Goal: Task Accomplishment & Management: Use online tool/utility

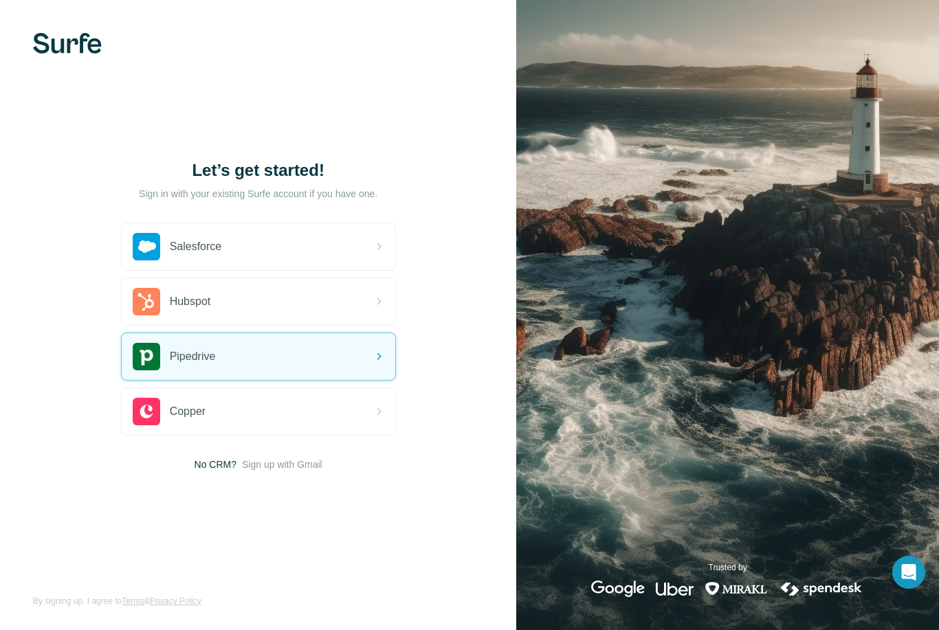
click at [179, 365] on span "Pipedrive" at bounding box center [193, 356] width 46 height 16
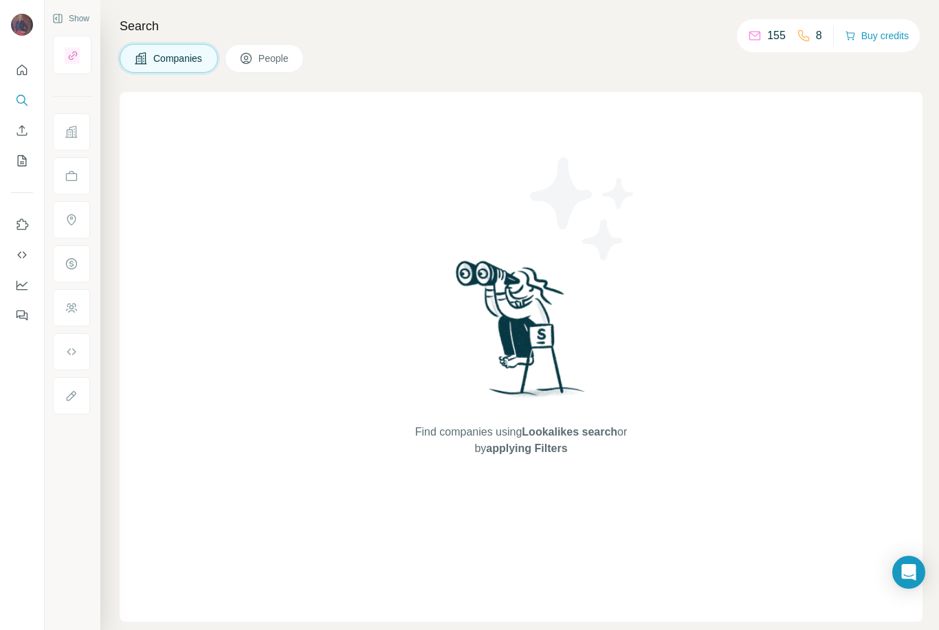
click at [179, 64] on span "Companies" at bounding box center [178, 59] width 50 height 14
click at [19, 96] on icon "Search" at bounding box center [20, 99] width 9 height 9
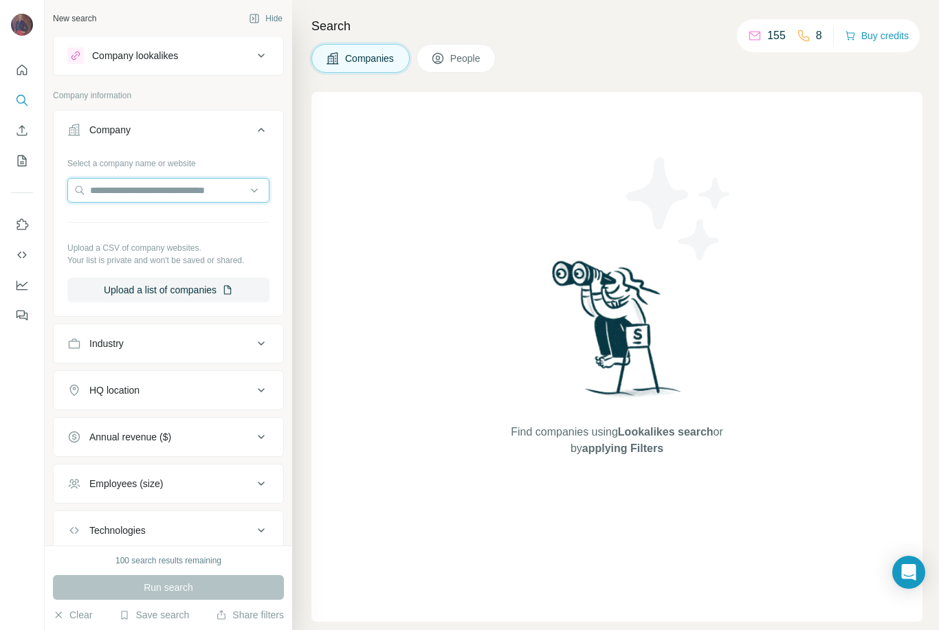
click at [192, 186] on input "text" at bounding box center [168, 190] width 202 height 25
click at [254, 52] on icon at bounding box center [261, 55] width 16 height 16
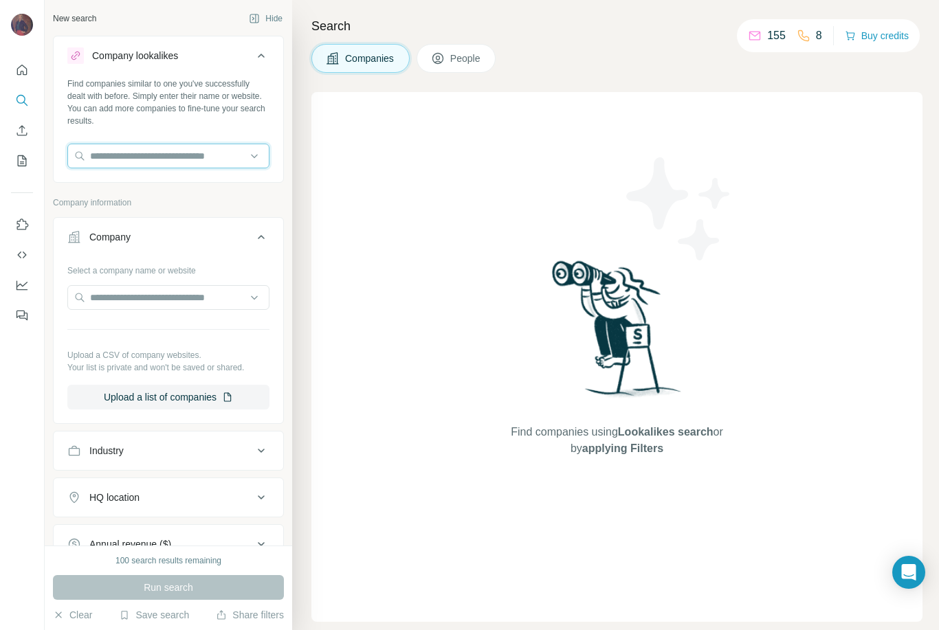
click at [174, 159] on input "text" at bounding box center [168, 156] width 202 height 25
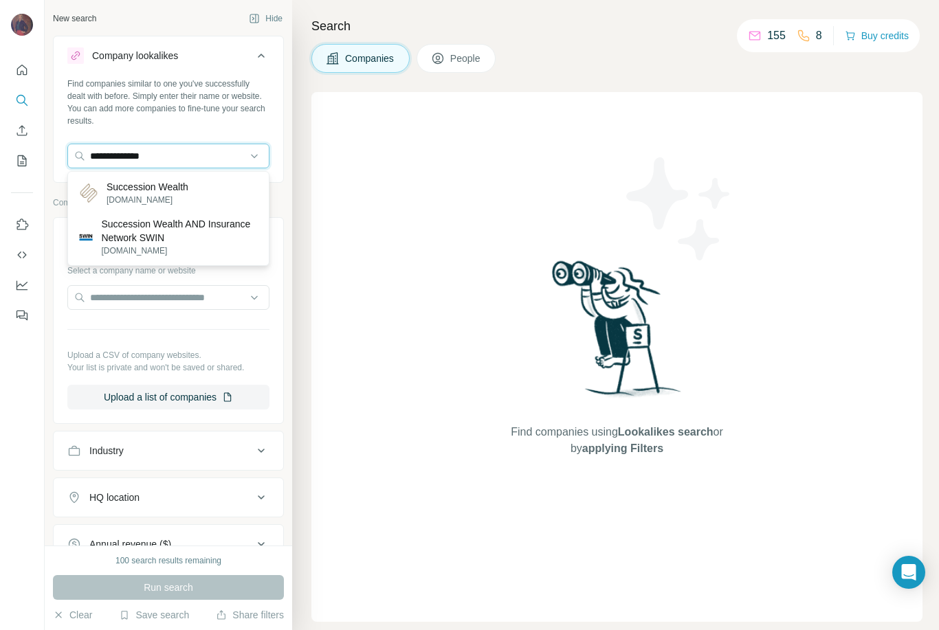
type input "**********"
click at [176, 197] on p "[DOMAIN_NAME]" at bounding box center [148, 200] width 82 height 12
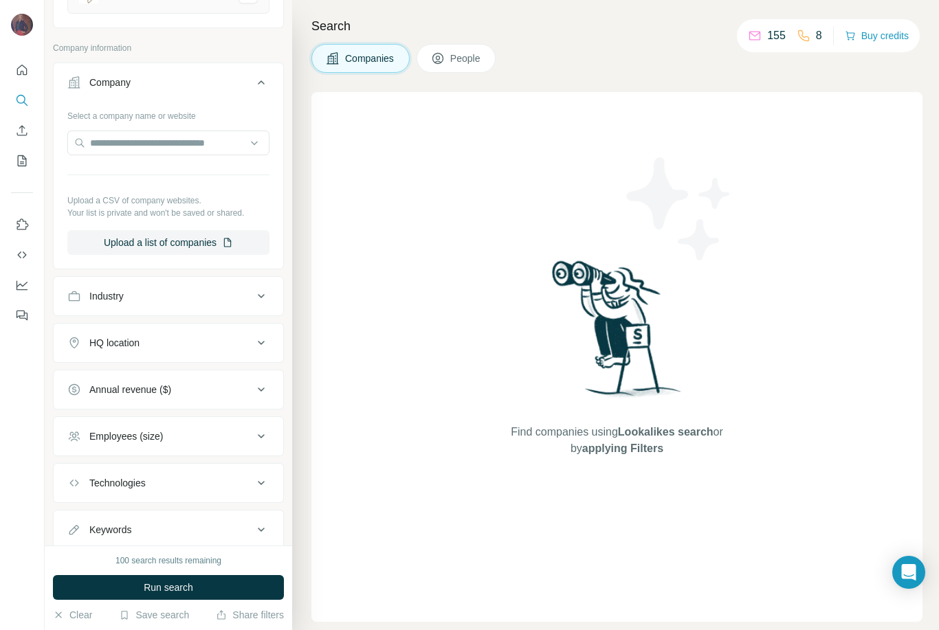
scroll to position [207, 0]
click at [437, 449] on div "Find companies using Lookalikes search or by applying Filters" at bounding box center [616, 357] width 611 height 530
click at [237, 584] on button "Run search" at bounding box center [168, 587] width 231 height 25
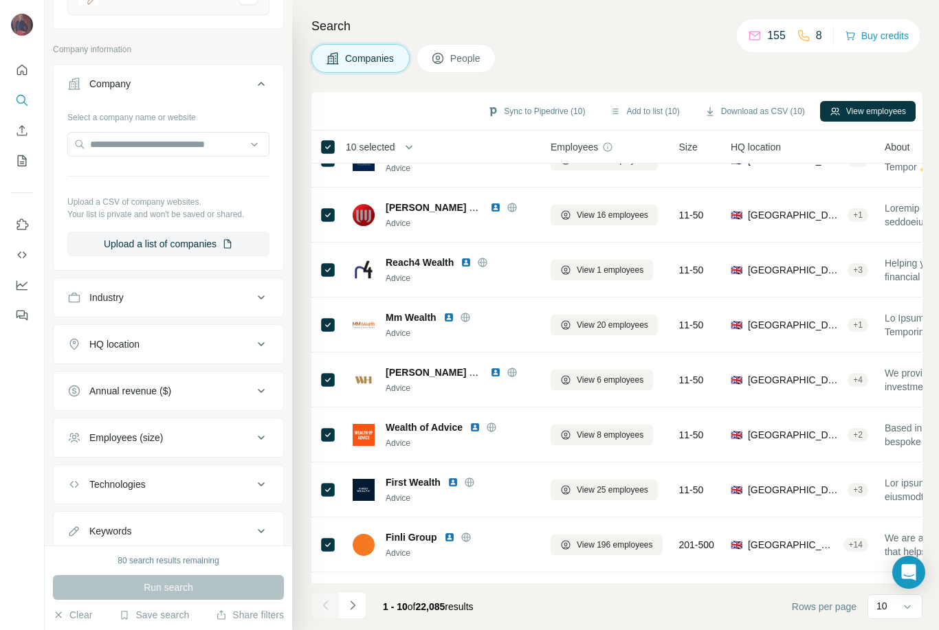
click at [356, 603] on icon "Navigate to next page" at bounding box center [353, 606] width 14 height 14
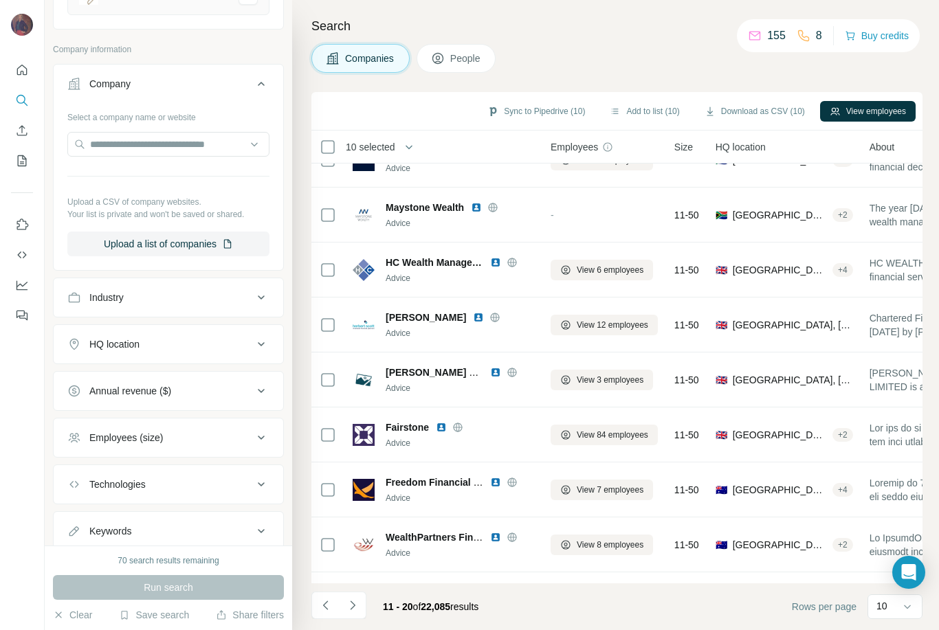
click at [326, 602] on icon "Navigate to previous page" at bounding box center [326, 606] width 14 height 14
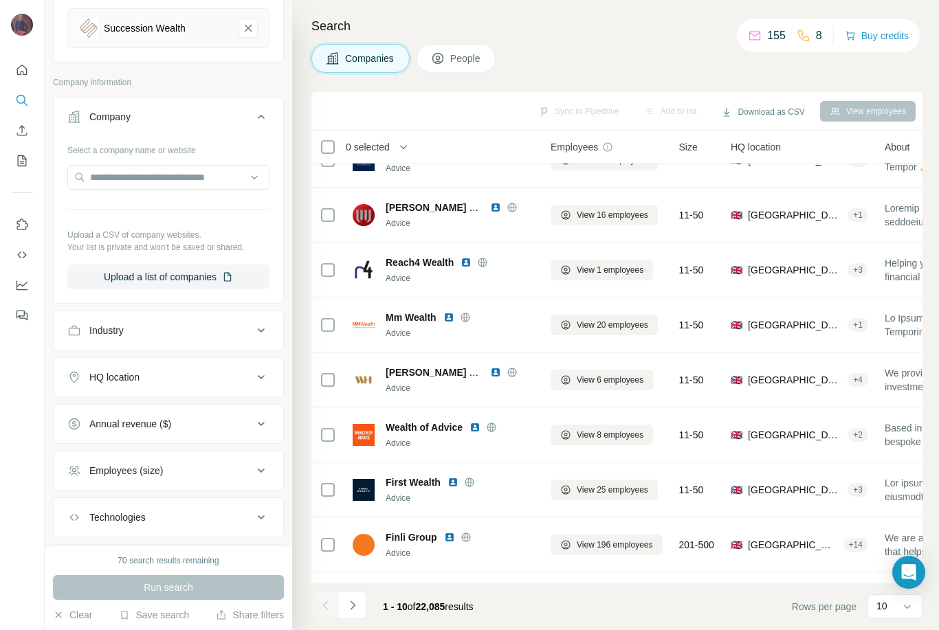
scroll to position [183, 0]
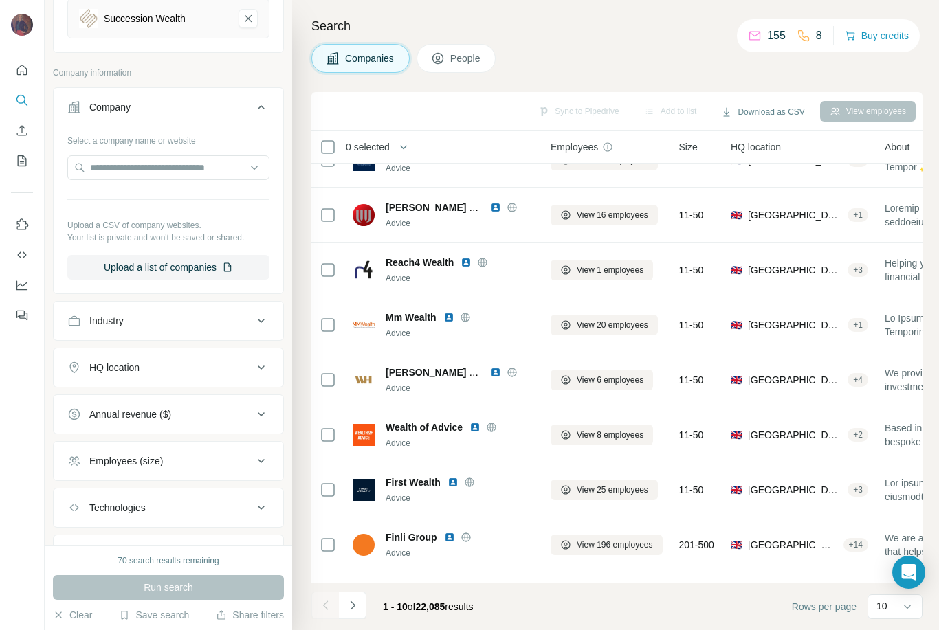
click at [261, 359] on icon at bounding box center [261, 367] width 16 height 16
click at [172, 390] on input "text" at bounding box center [168, 402] width 202 height 25
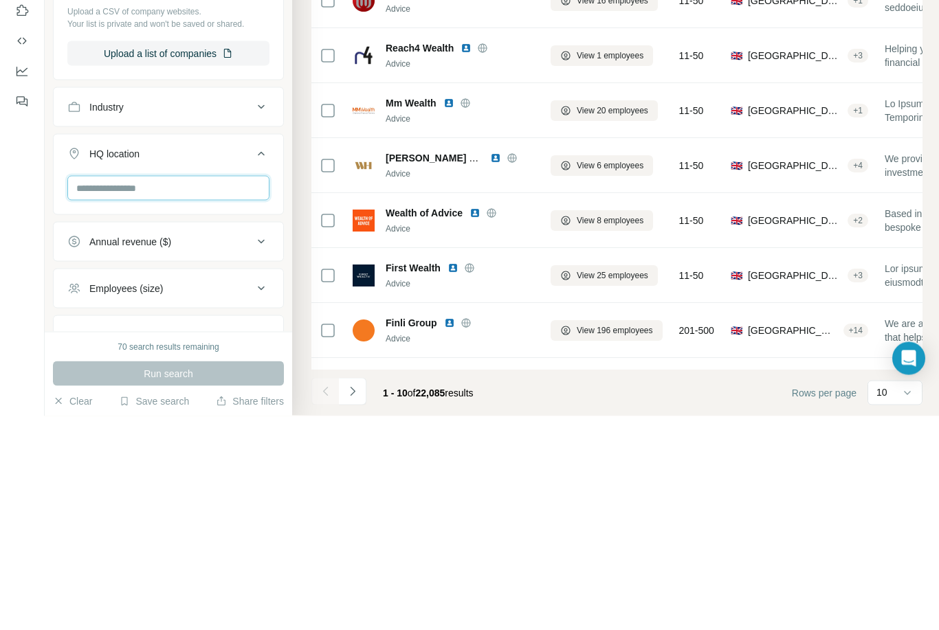
type input "*"
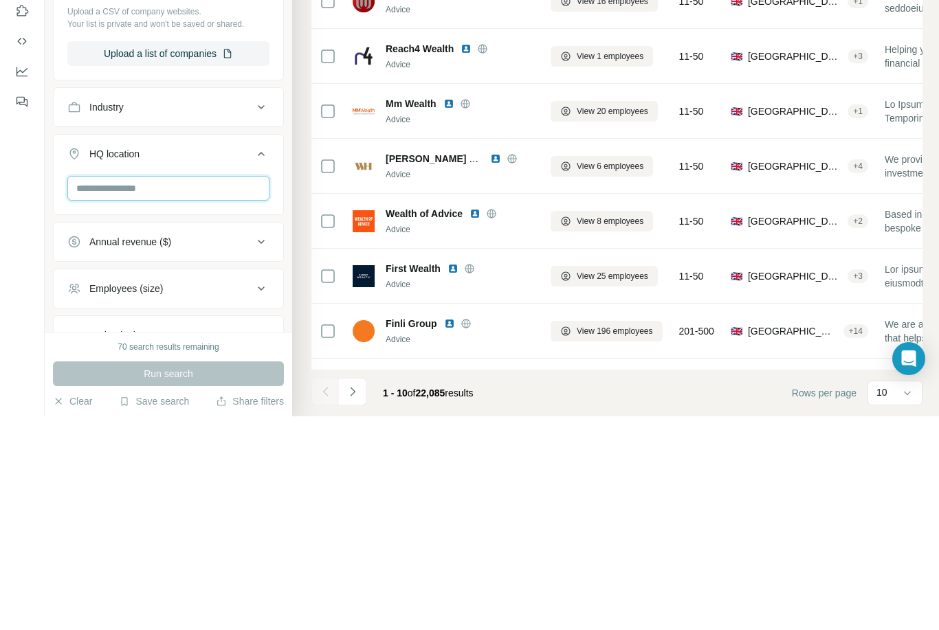
type input "*"
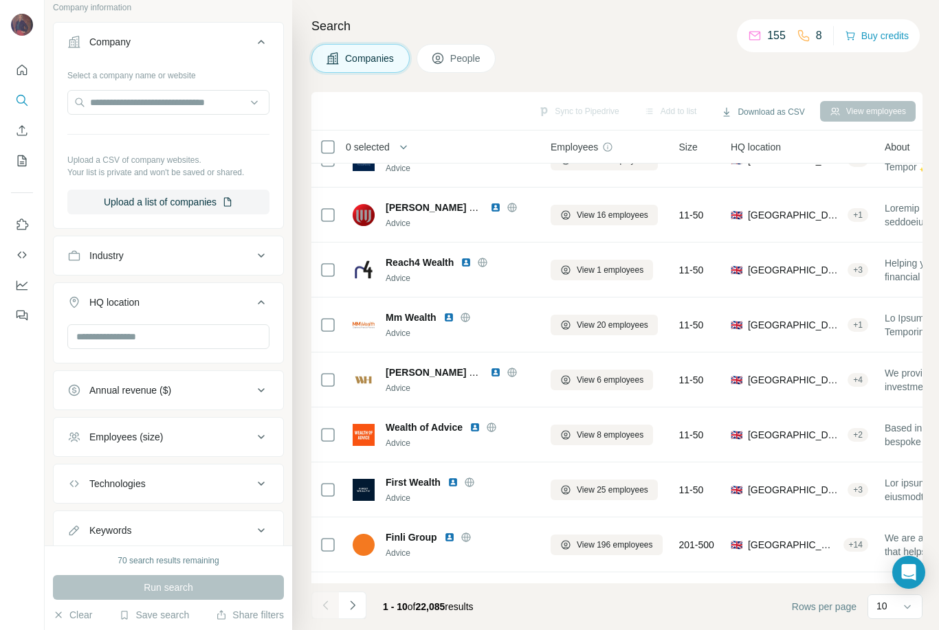
scroll to position [248, 0]
click at [249, 384] on div "Annual revenue ($)" at bounding box center [160, 391] width 186 height 14
click at [80, 438] on icon at bounding box center [75, 446] width 16 height 16
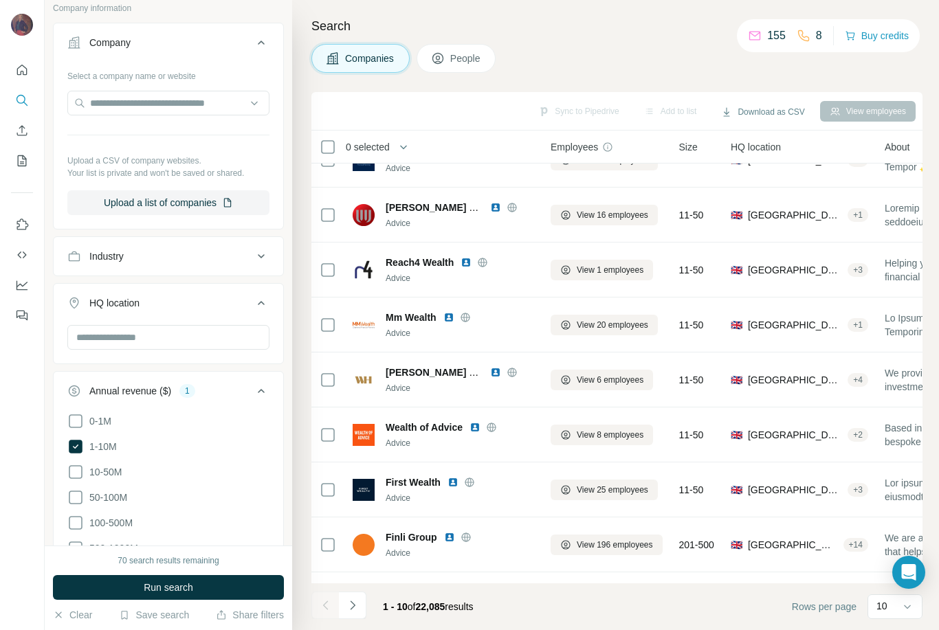
click at [261, 254] on icon at bounding box center [261, 256] width 7 height 4
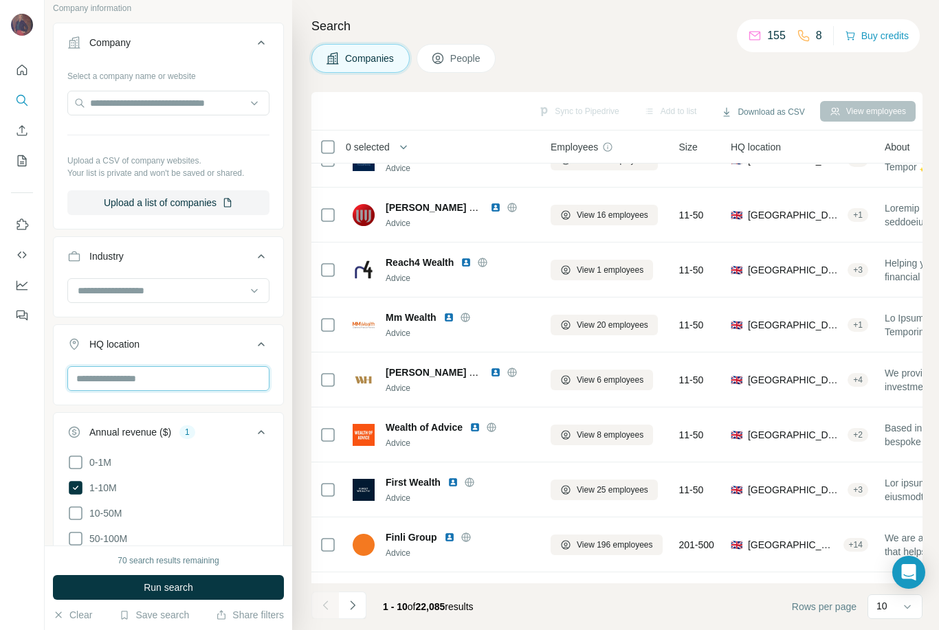
click at [181, 366] on input "text" at bounding box center [168, 378] width 202 height 25
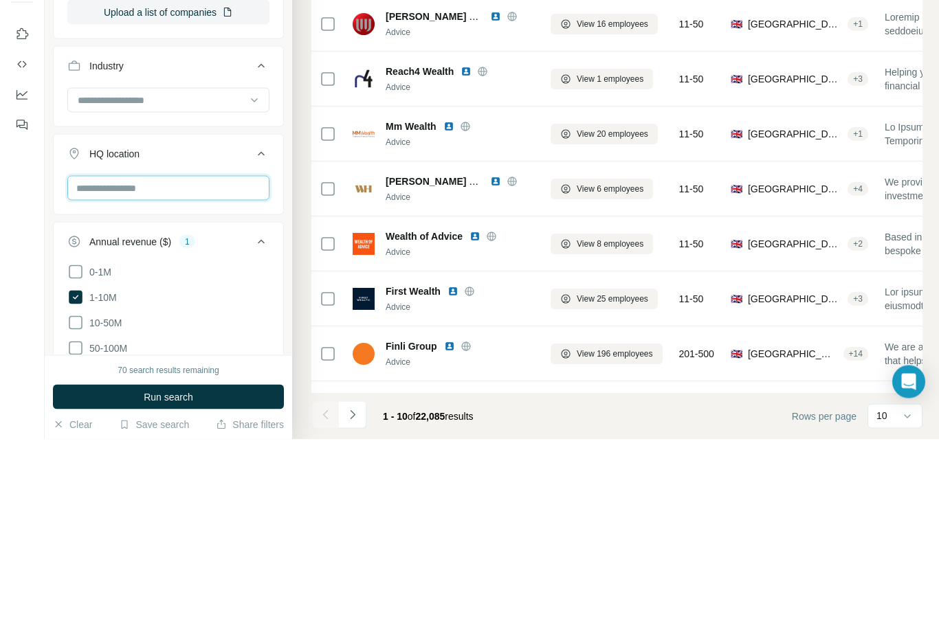
click at [214, 366] on input "text" at bounding box center [168, 378] width 202 height 25
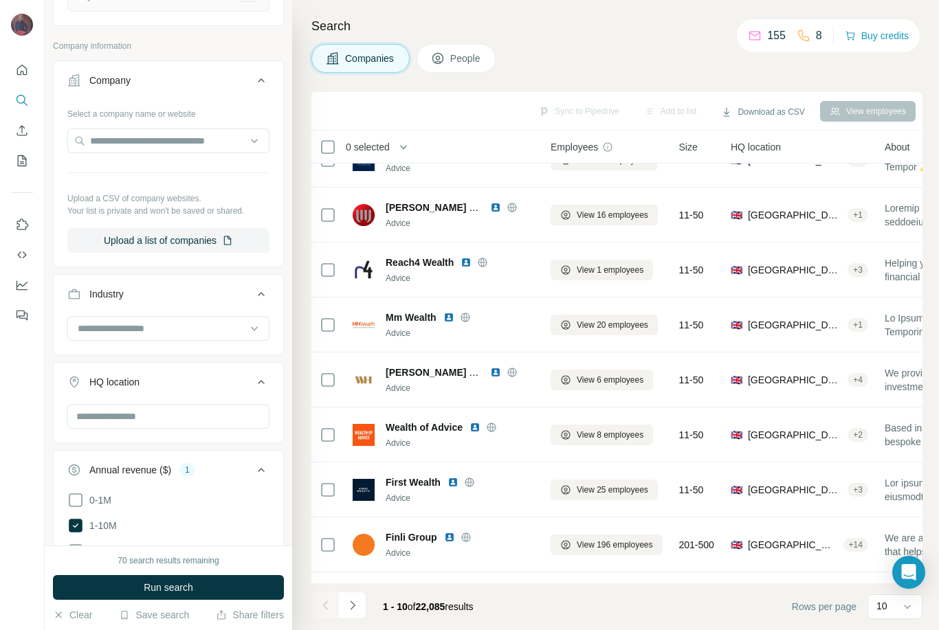
scroll to position [153, 0]
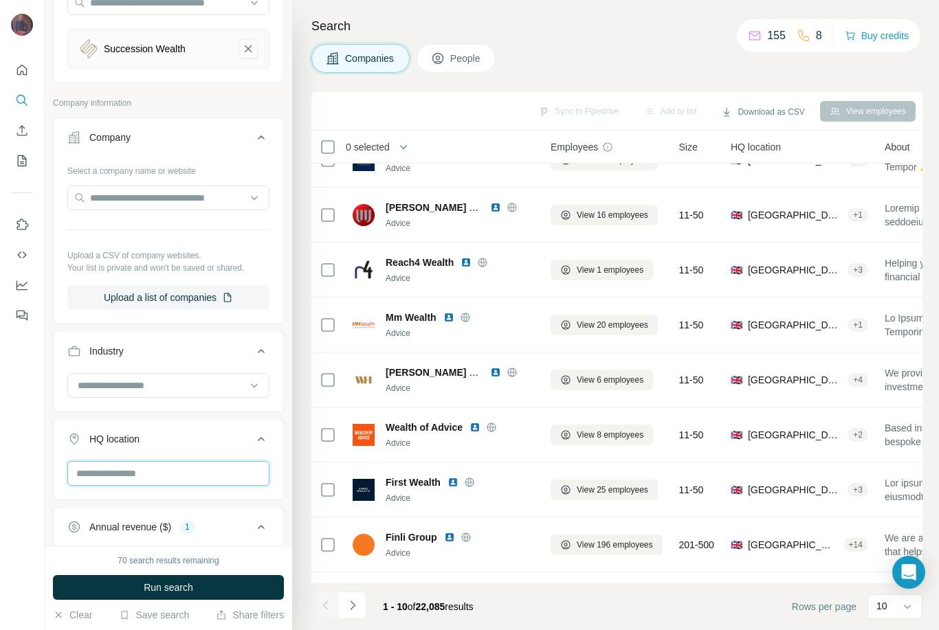
click at [187, 461] on input "text" at bounding box center [168, 473] width 202 height 25
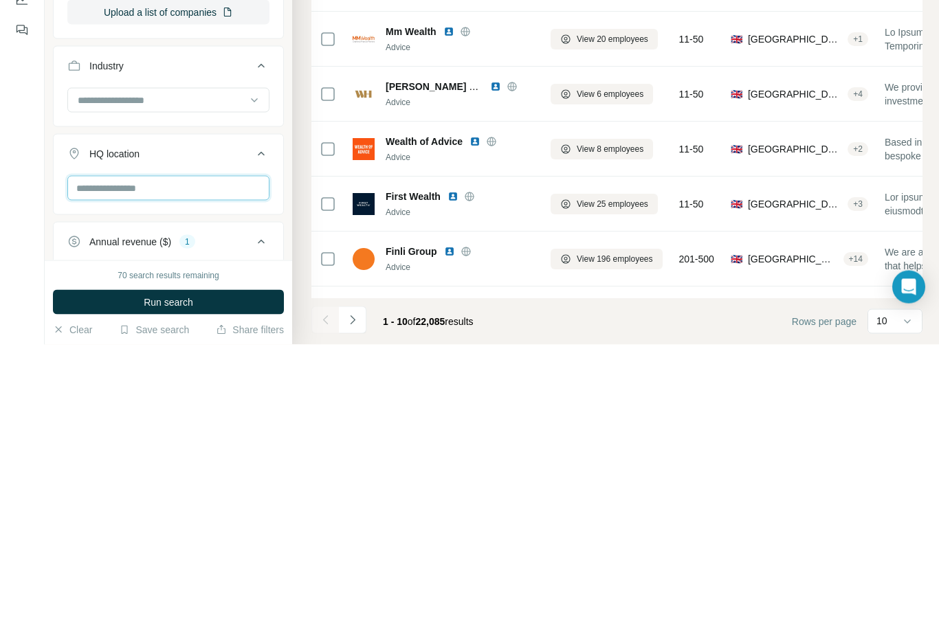
click at [161, 461] on input "text" at bounding box center [168, 473] width 202 height 25
click at [134, 461] on input "text" at bounding box center [168, 473] width 202 height 25
click at [268, 431] on icon at bounding box center [261, 439] width 16 height 16
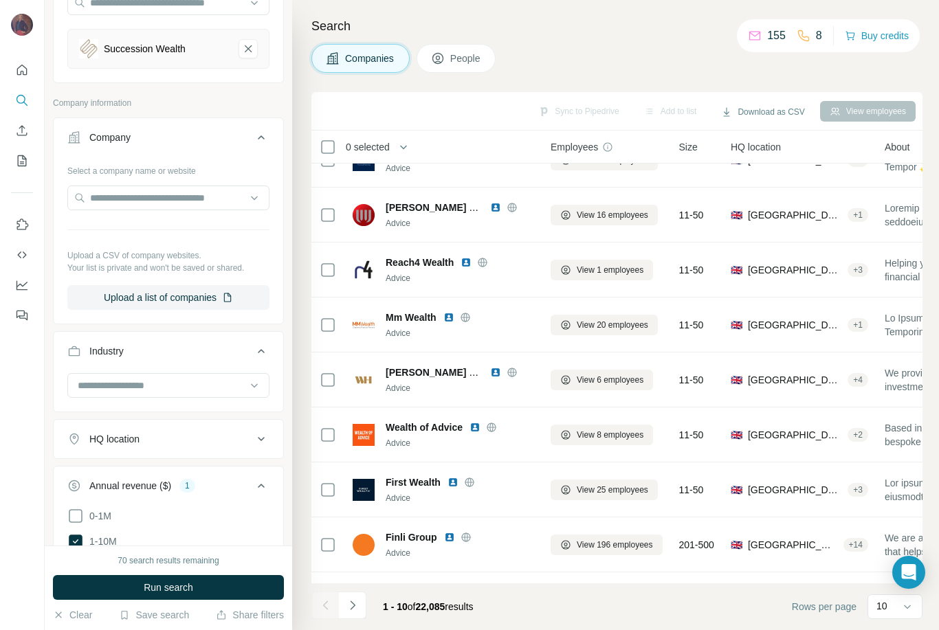
click at [263, 431] on icon at bounding box center [261, 439] width 16 height 16
click at [137, 461] on input "text" at bounding box center [168, 473] width 202 height 25
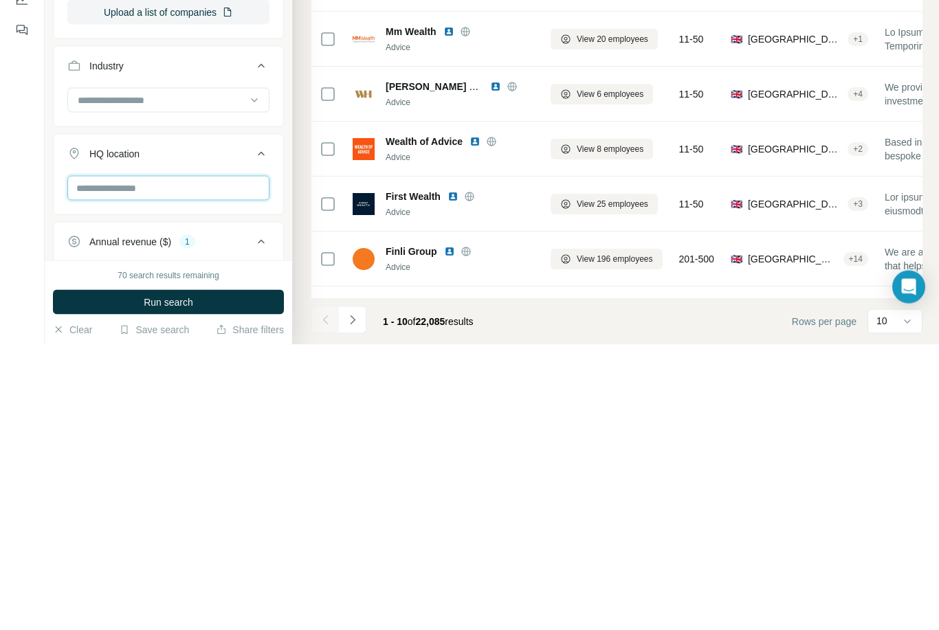
type input "*"
click at [148, 461] on input "text" at bounding box center [168, 473] width 202 height 25
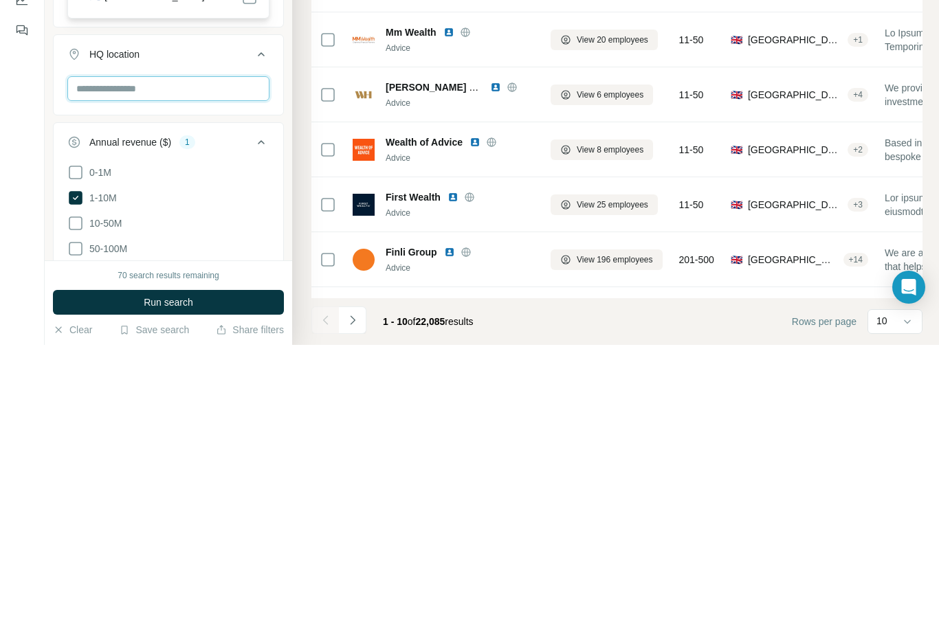
scroll to position [229, 0]
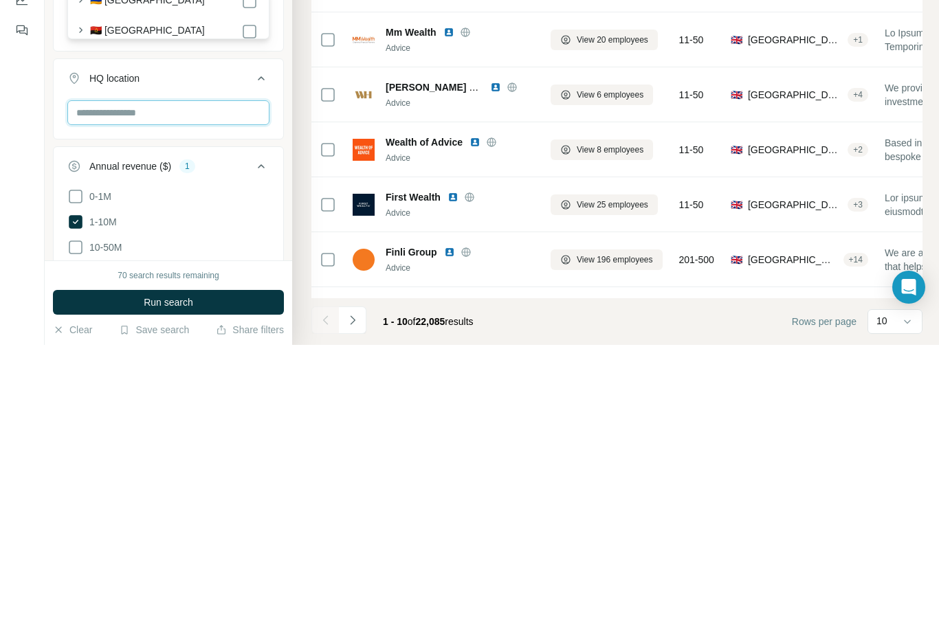
click at [201, 385] on input "text" at bounding box center [168, 397] width 202 height 25
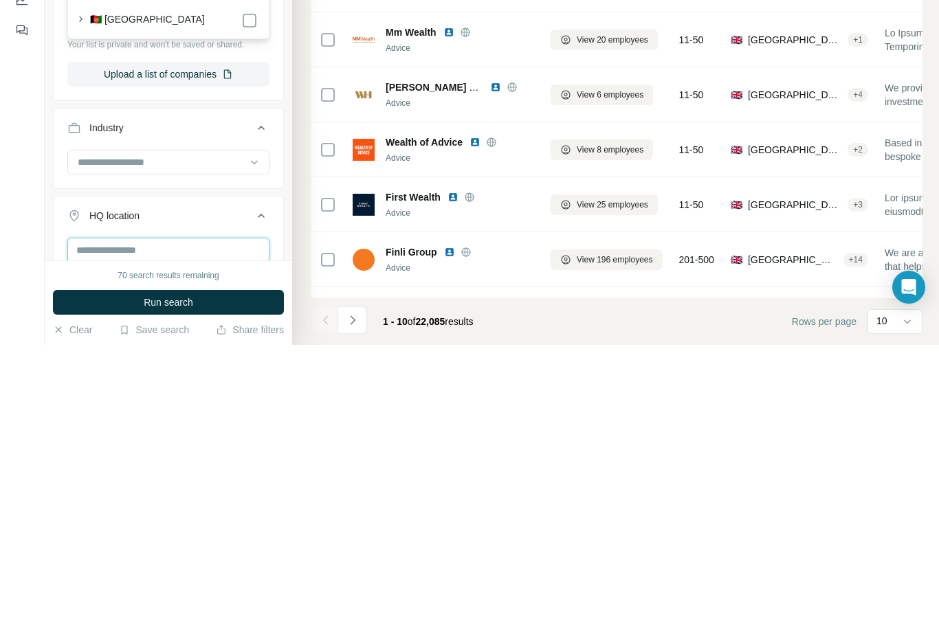
scroll to position [93, 0]
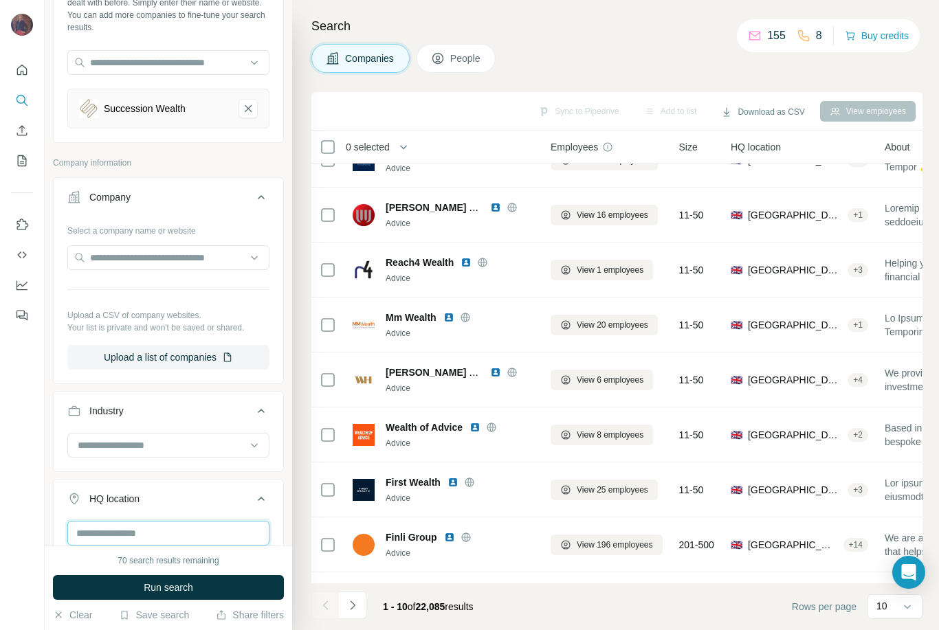
click at [184, 521] on input "text" at bounding box center [168, 533] width 202 height 25
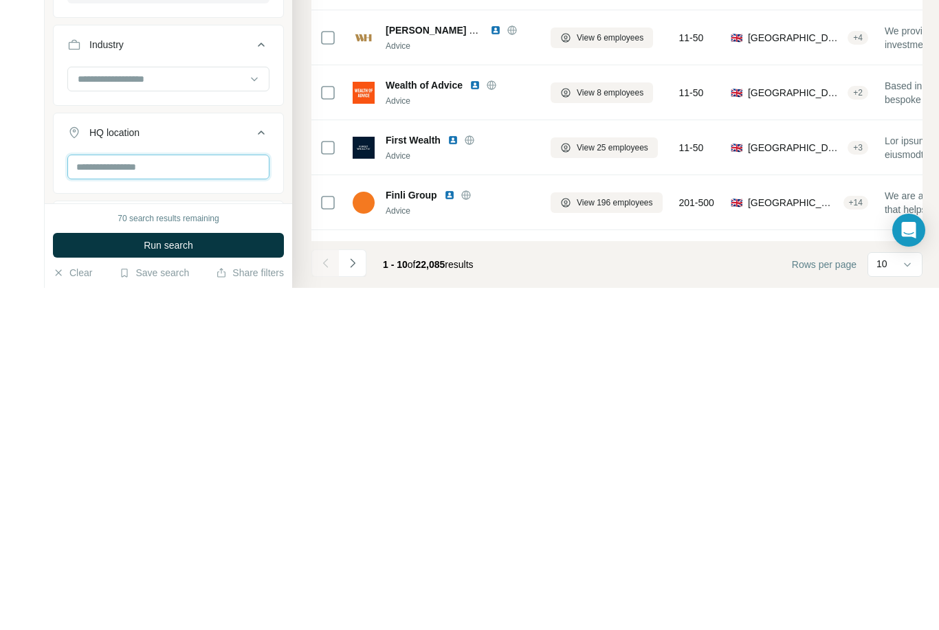
scroll to position [118, 0]
type input "*"
type input "**********"
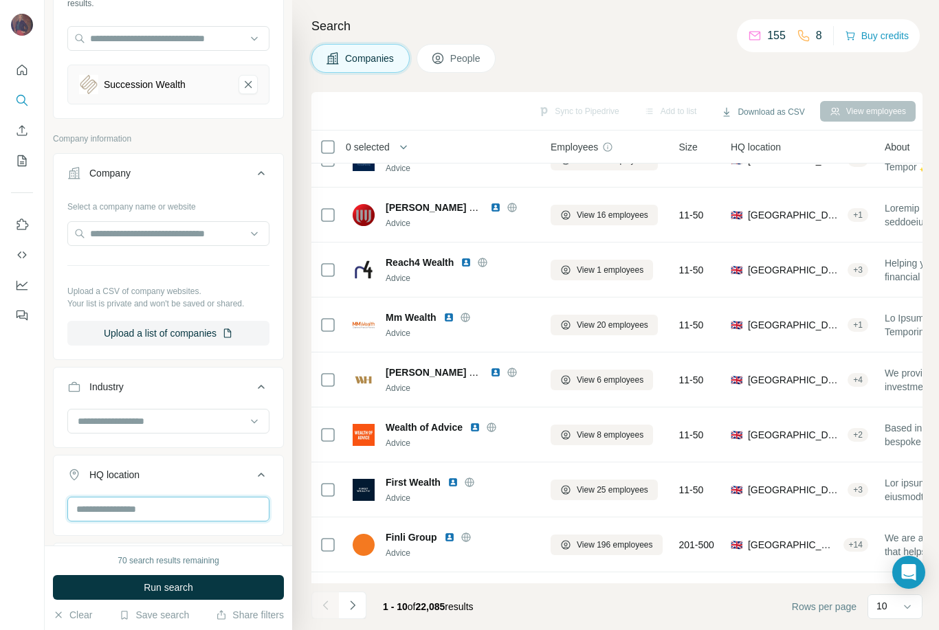
click at [177, 497] on input "text" at bounding box center [168, 509] width 202 height 25
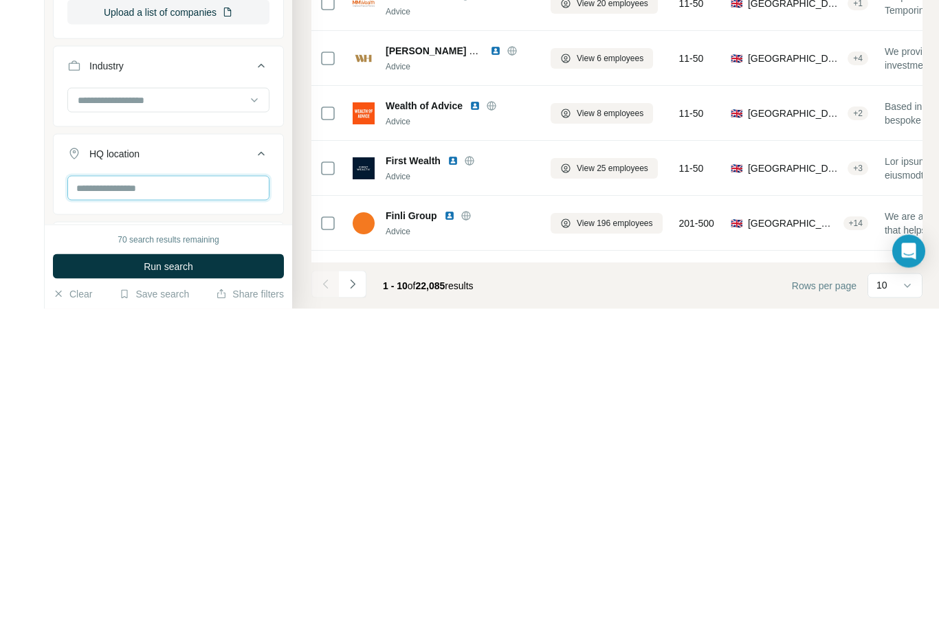
type input "**********"
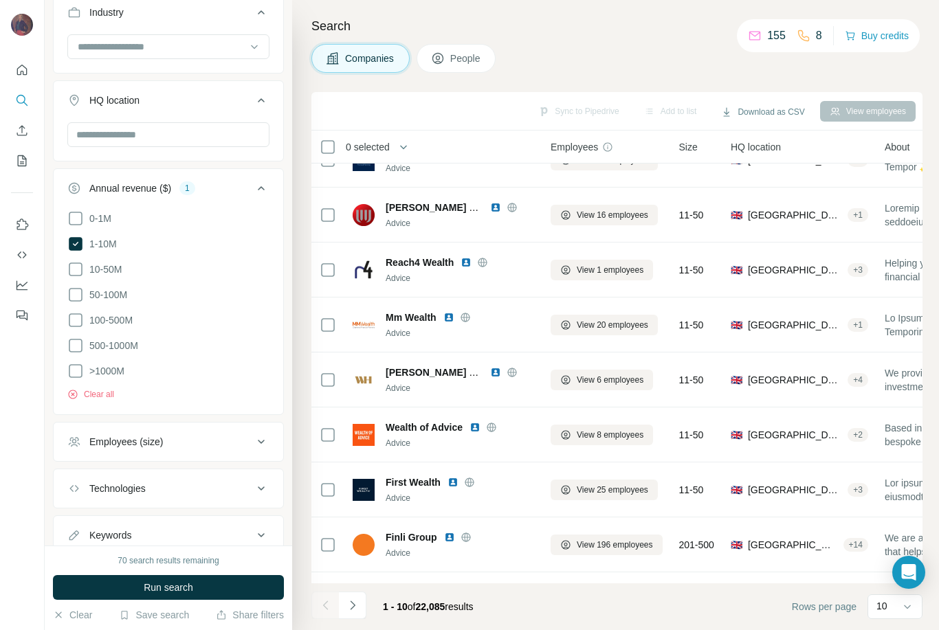
scroll to position [491, 0]
click at [259, 534] on icon at bounding box center [261, 536] width 7 height 4
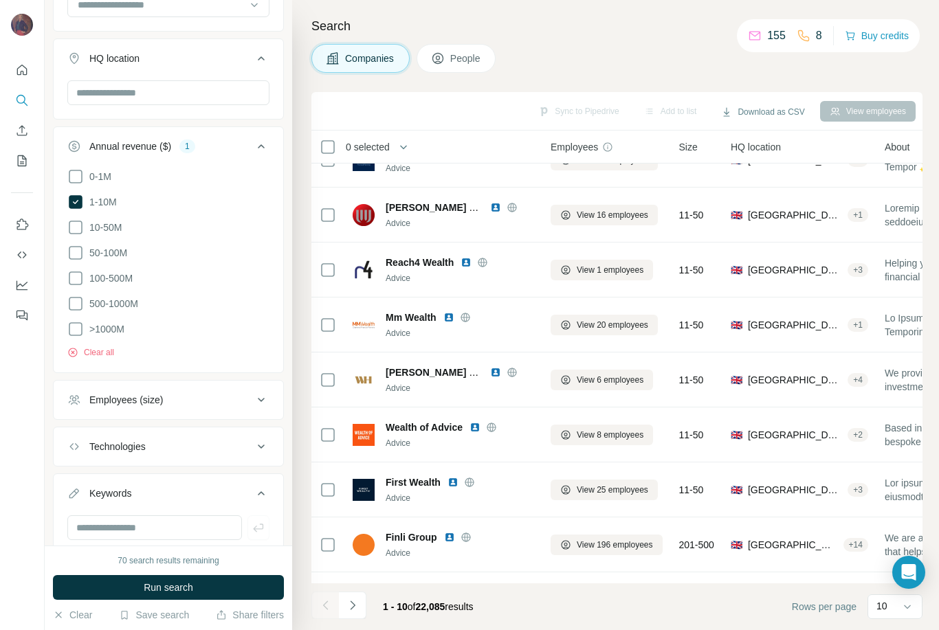
scroll to position [533, 0]
click at [177, 517] on input "text" at bounding box center [154, 529] width 175 height 25
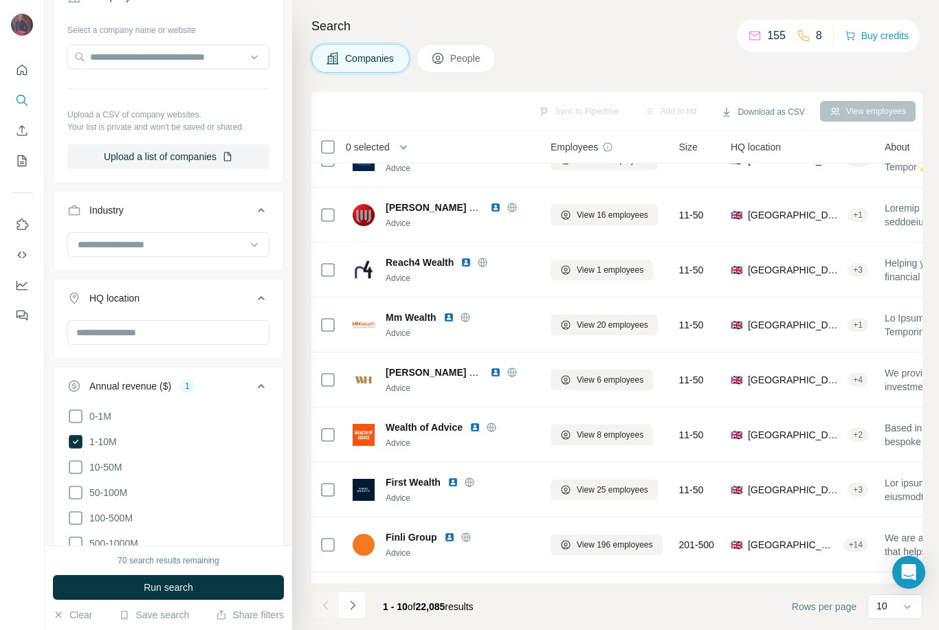
scroll to position [293, 0]
click at [258, 297] on icon at bounding box center [261, 299] width 7 height 4
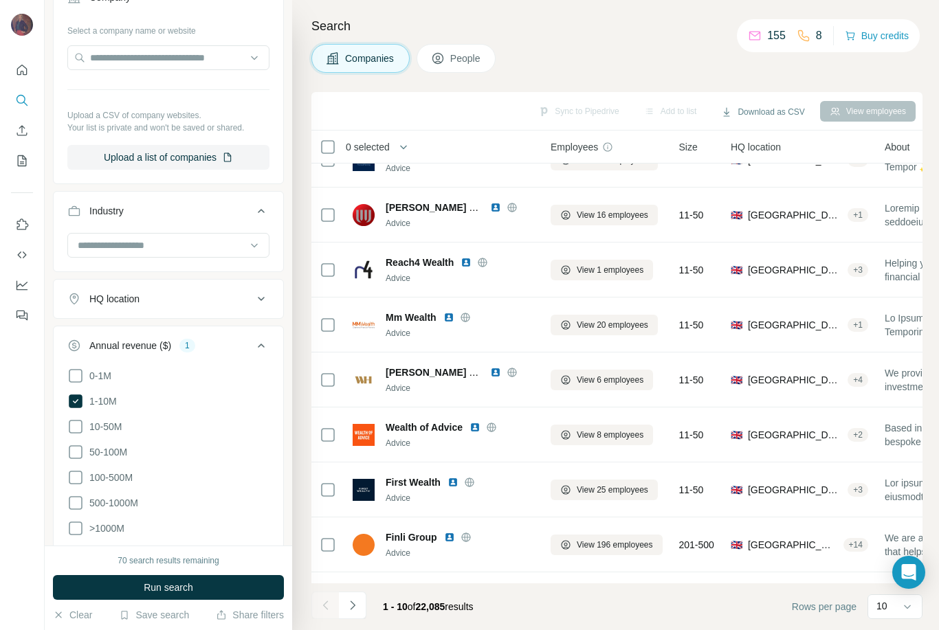
click at [257, 291] on icon at bounding box center [261, 299] width 16 height 16
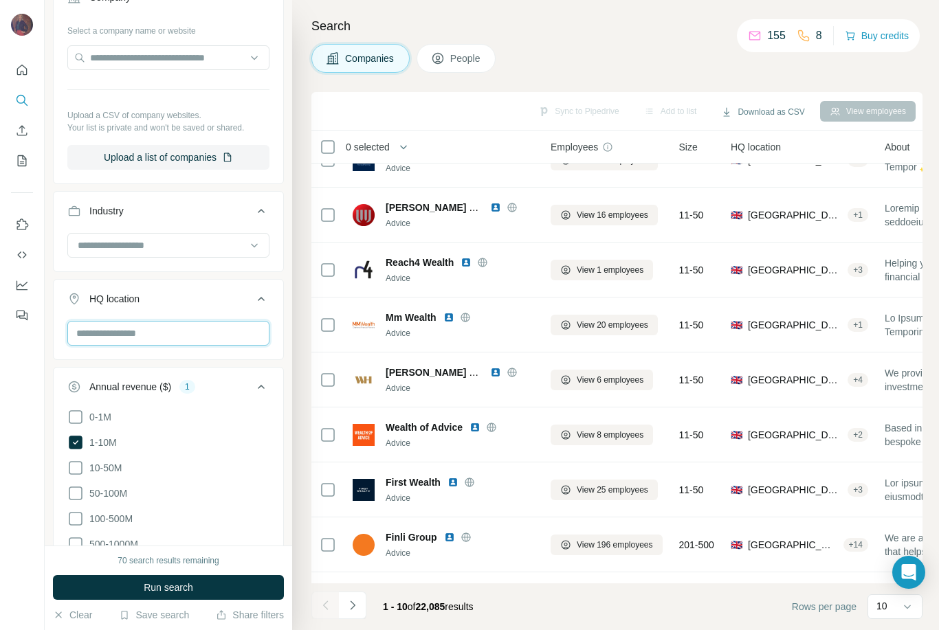
click at [229, 321] on input "text" at bounding box center [168, 333] width 202 height 25
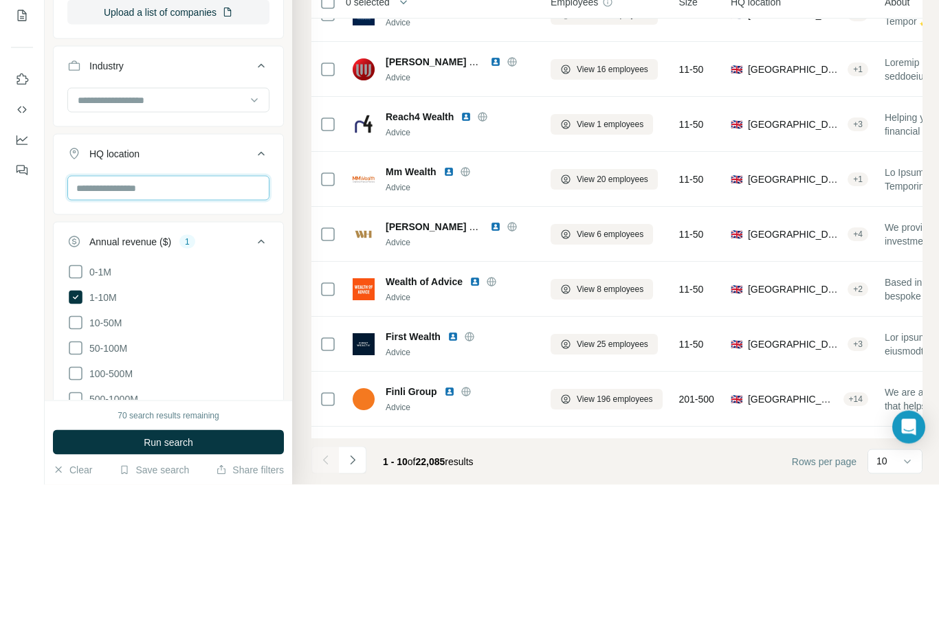
click at [197, 321] on input "text" at bounding box center [168, 333] width 202 height 25
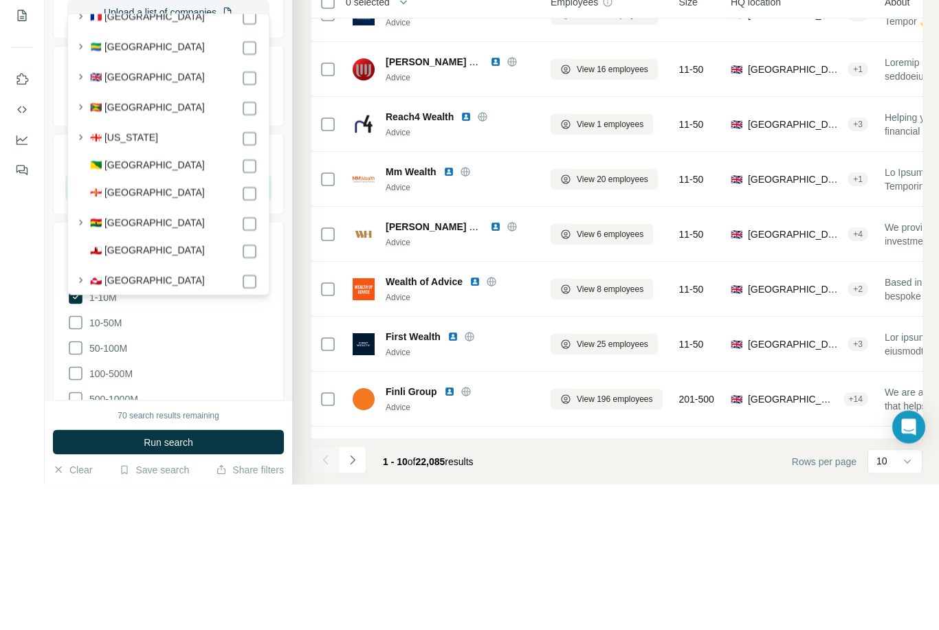
scroll to position [2218, 0]
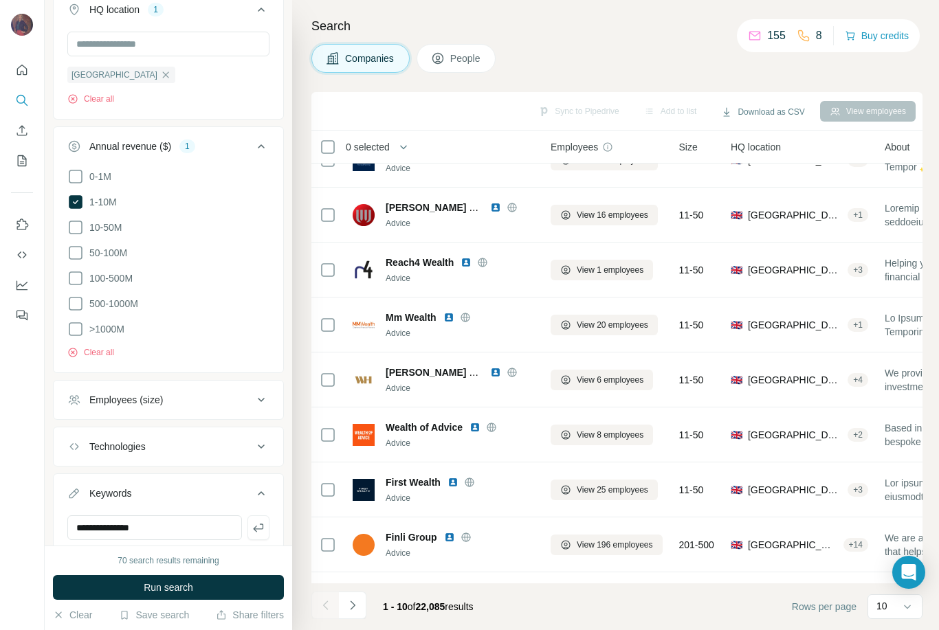
scroll to position [582, 0]
click at [177, 516] on input "**********" at bounding box center [154, 528] width 175 height 25
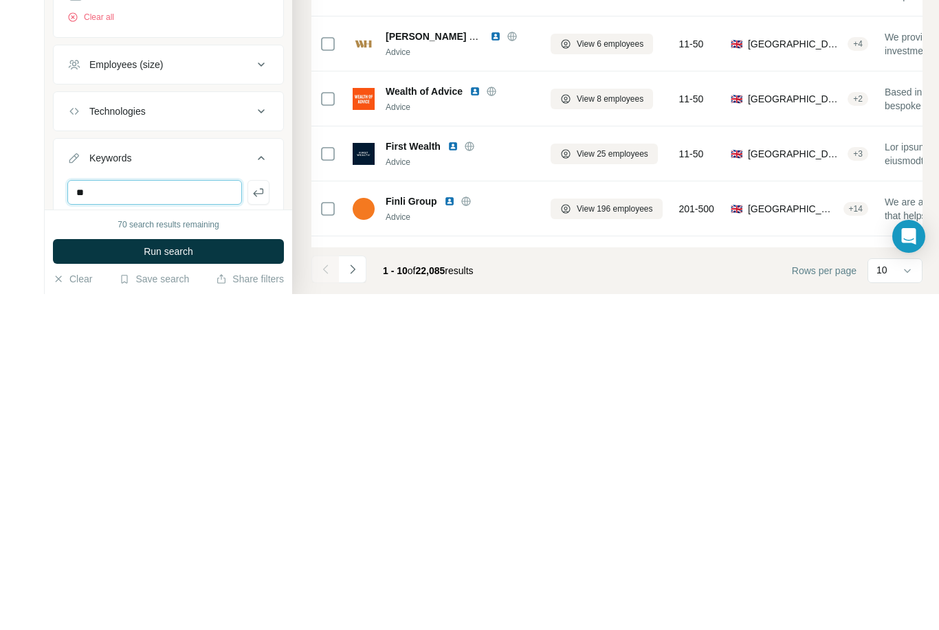
type input "*"
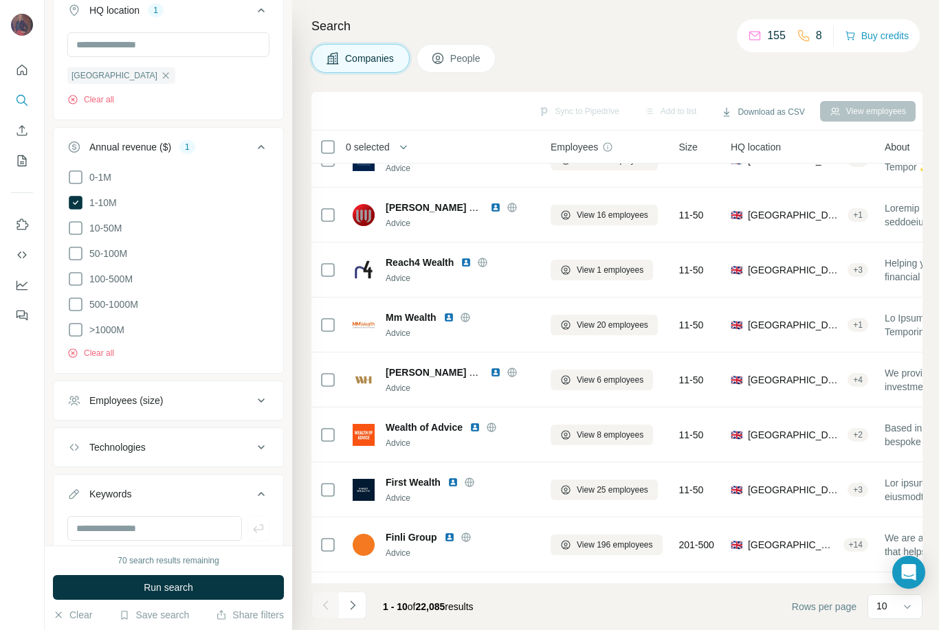
click at [262, 399] on icon at bounding box center [261, 401] width 7 height 4
click at [80, 473] on icon at bounding box center [75, 481] width 16 height 16
click at [79, 499] on icon at bounding box center [75, 507] width 16 height 16
click at [227, 587] on button "Run search" at bounding box center [168, 587] width 231 height 25
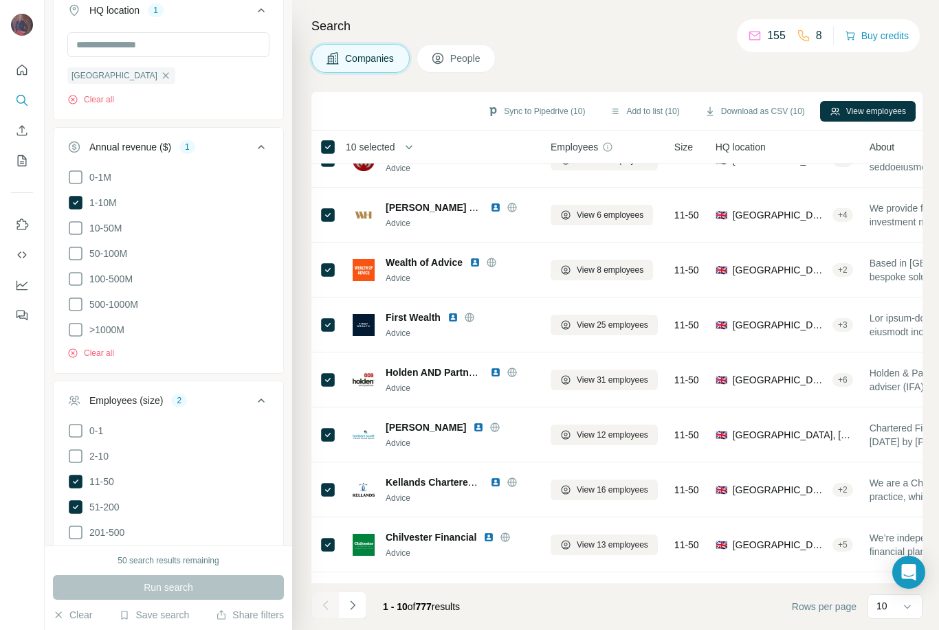
click at [358, 605] on icon "Navigate to next page" at bounding box center [353, 606] width 14 height 14
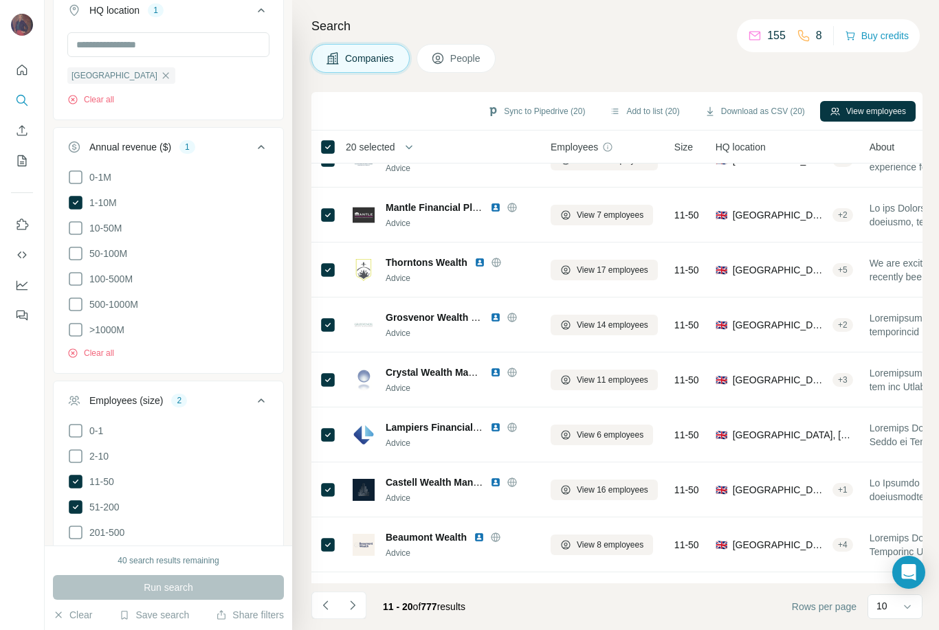
click at [357, 600] on icon "Navigate to next page" at bounding box center [353, 606] width 14 height 14
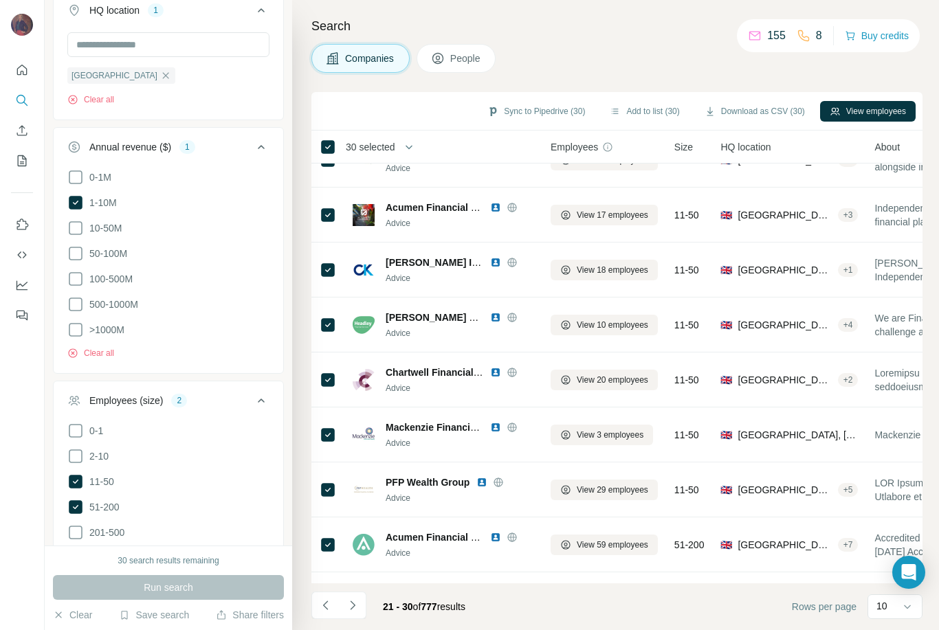
click at [358, 602] on icon "Navigate to next page" at bounding box center [353, 606] width 14 height 14
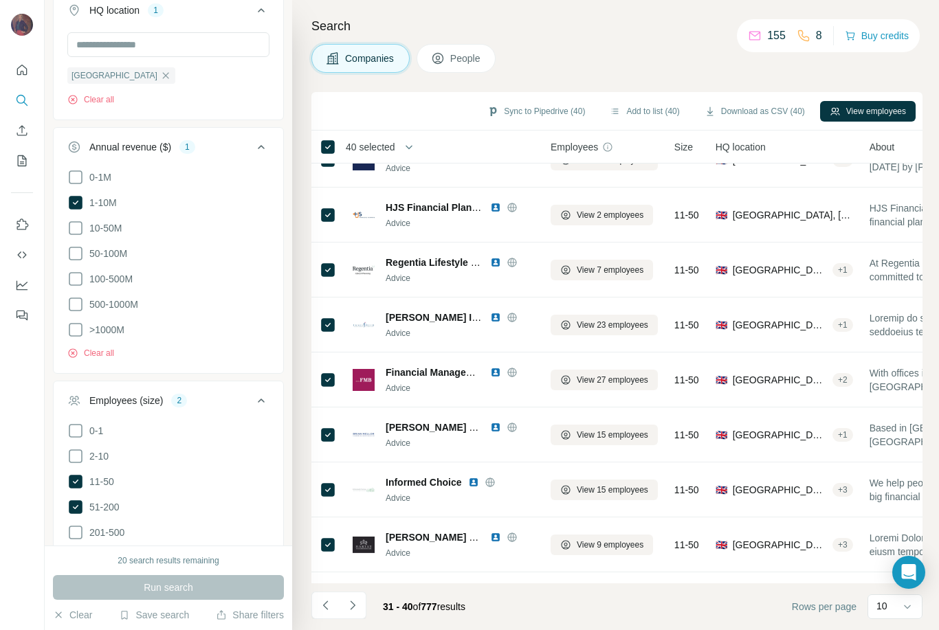
click at [357, 600] on icon "Navigate to next page" at bounding box center [353, 606] width 14 height 14
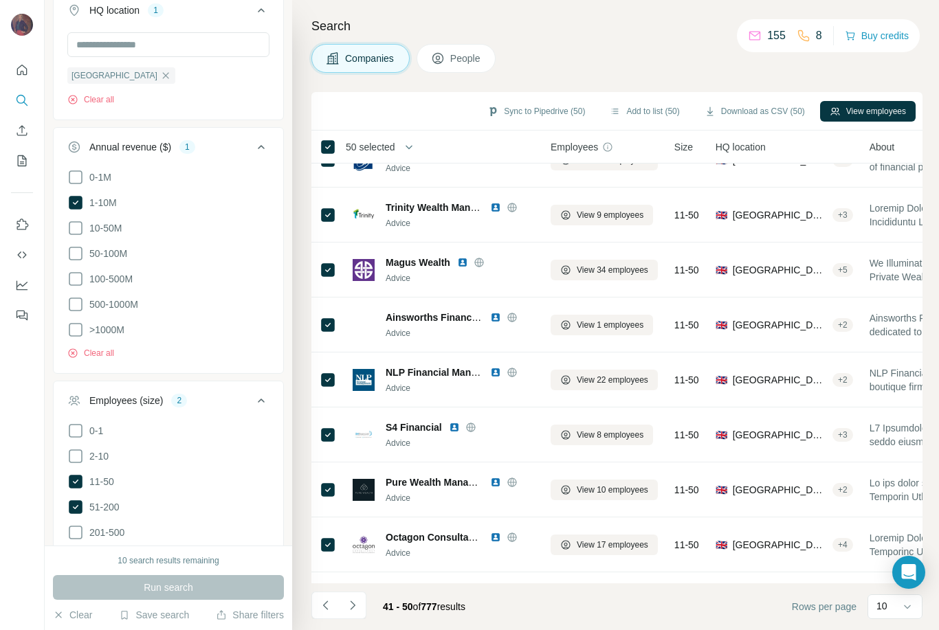
click at [536, 101] on button "Sync to Pipedrive (50)" at bounding box center [536, 111] width 117 height 21
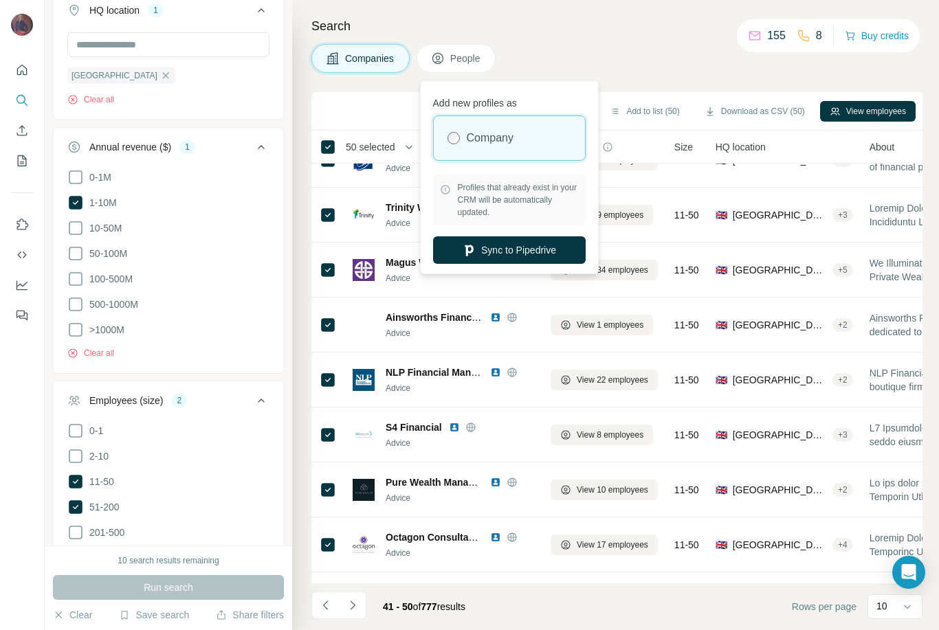
click at [538, 250] on button "Sync to Pipedrive" at bounding box center [509, 249] width 153 height 27
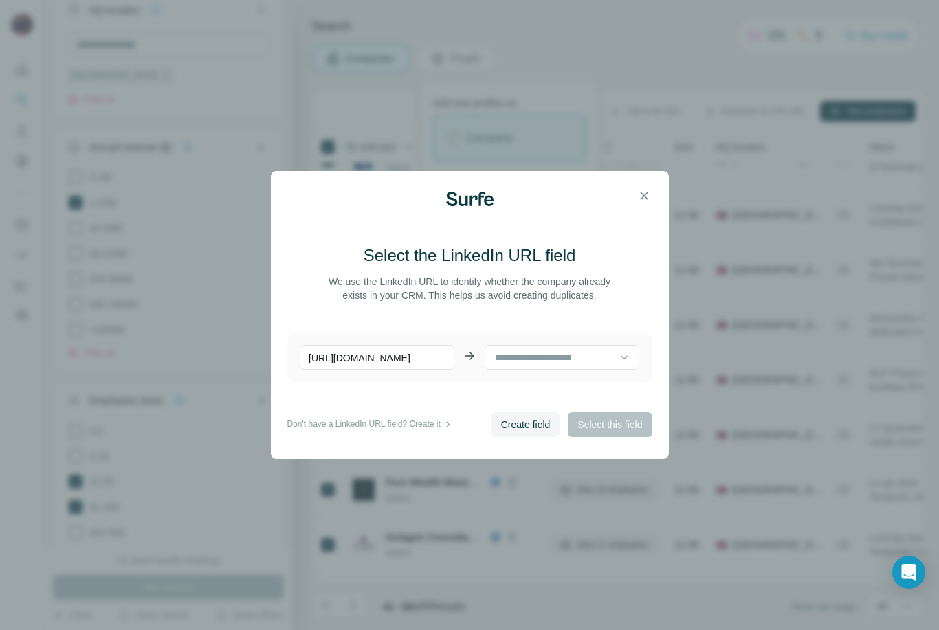
click at [625, 361] on icon at bounding box center [624, 357] width 14 height 14
click at [537, 363] on input at bounding box center [556, 357] width 126 height 15
click at [603, 424] on div "Create field Select this field" at bounding box center [571, 424] width 161 height 25
click at [522, 425] on span "Create field" at bounding box center [525, 425] width 49 height 14
click at [616, 421] on span "Select this field" at bounding box center [609, 425] width 65 height 14
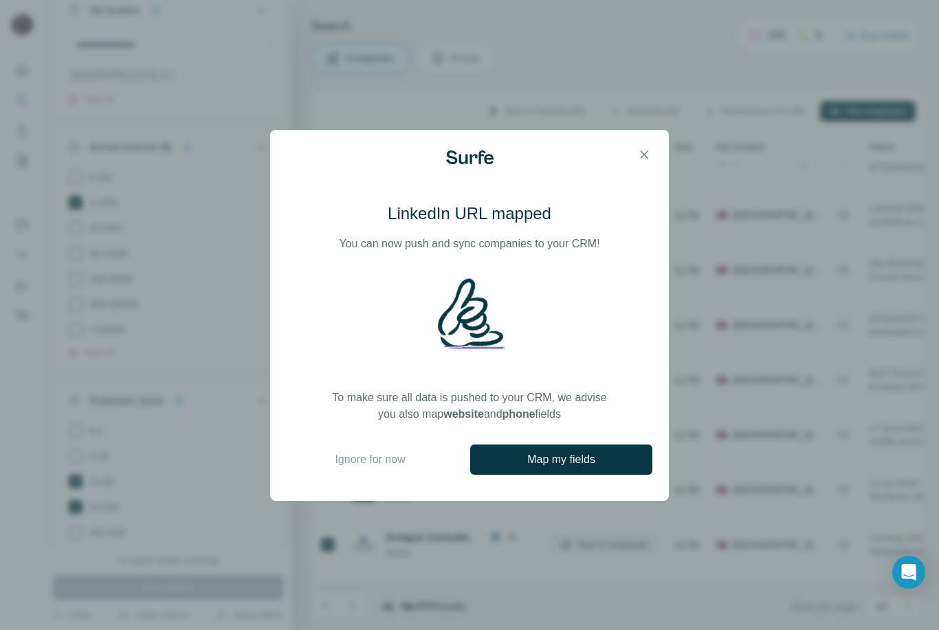
click at [548, 453] on span "Map my fields" at bounding box center [561, 459] width 68 height 16
click at [381, 456] on span "Ignore for now" at bounding box center [370, 459] width 70 height 16
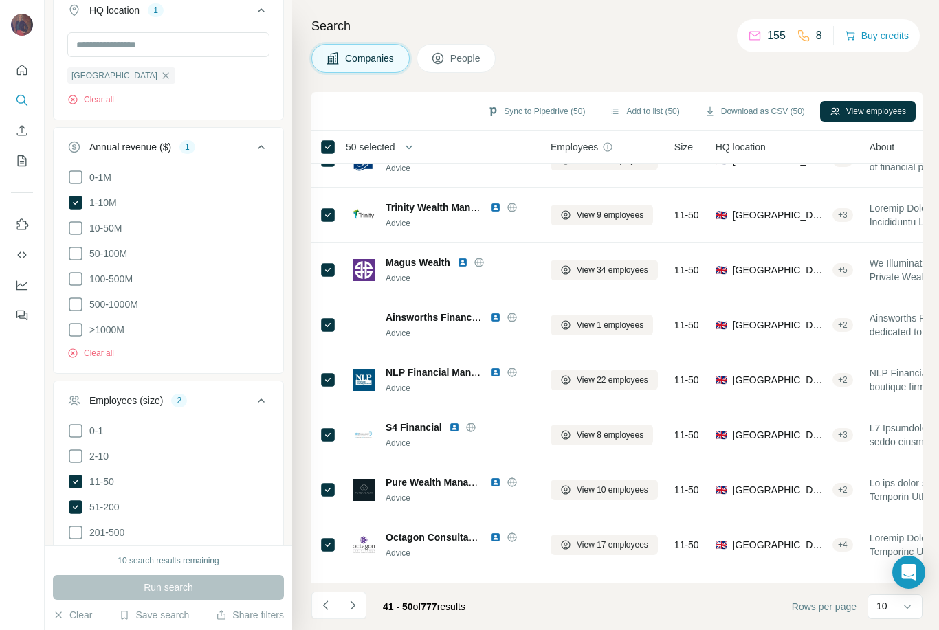
click at [757, 101] on button "Download as CSV (50)" at bounding box center [755, 111] width 120 height 21
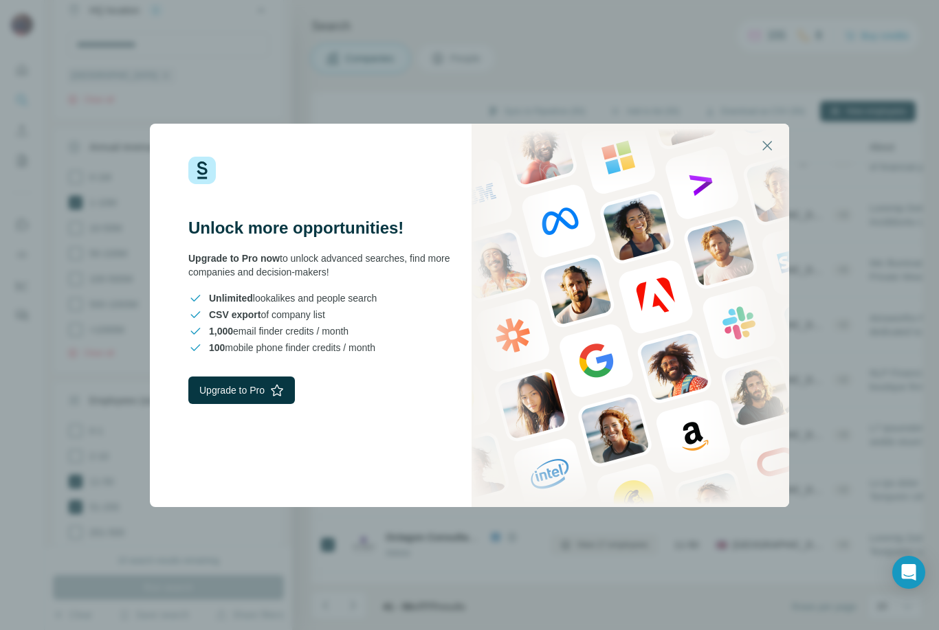
click at [768, 145] on icon "button" at bounding box center [767, 146] width 10 height 10
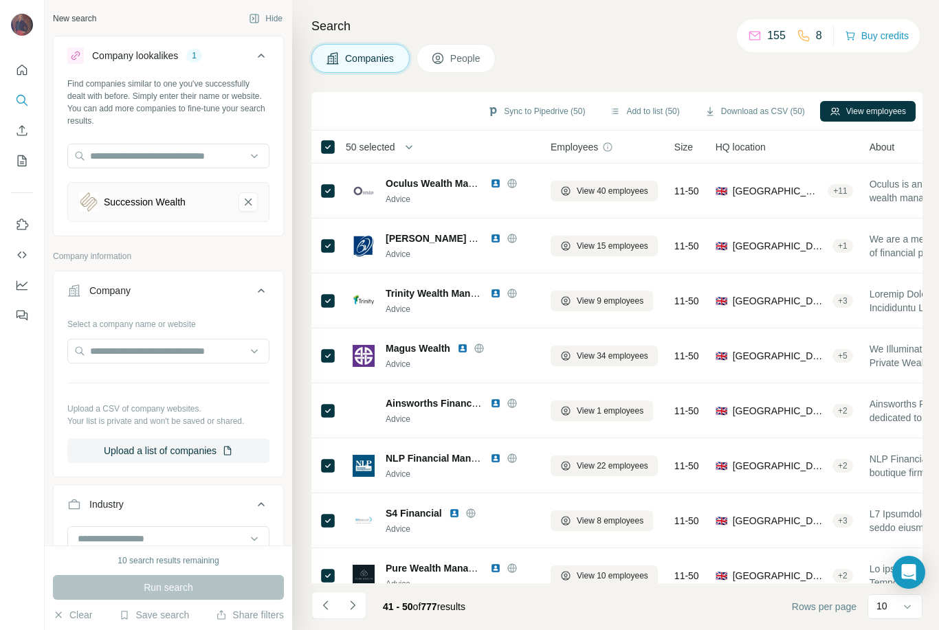
click at [932, 429] on div "Search Companies People Sync to Pipedrive (50) Add to list (50) Download as CSV…" at bounding box center [615, 315] width 647 height 630
click at [327, 605] on icon "Navigate to previous page" at bounding box center [326, 606] width 14 height 14
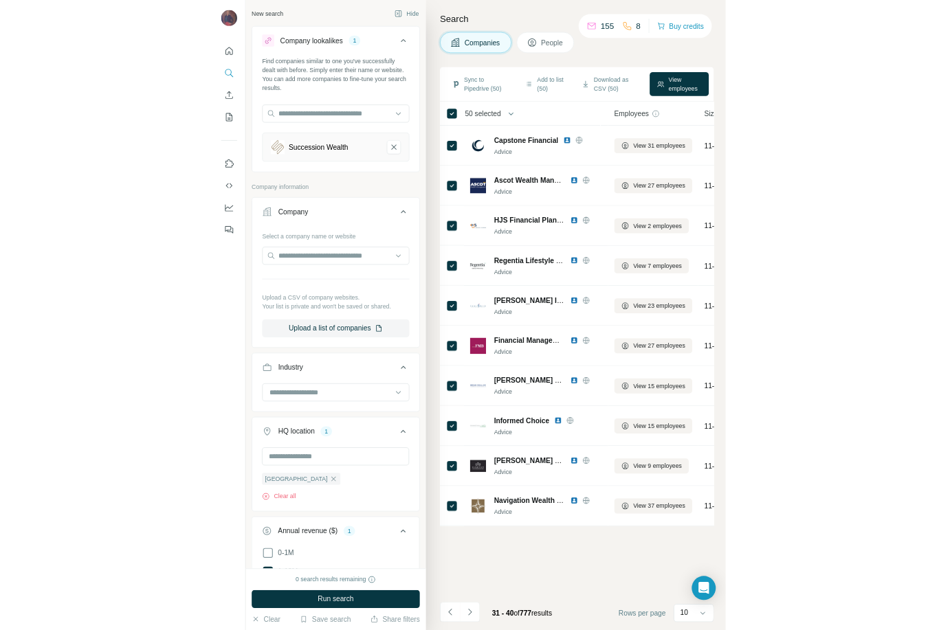
scroll to position [44, 0]
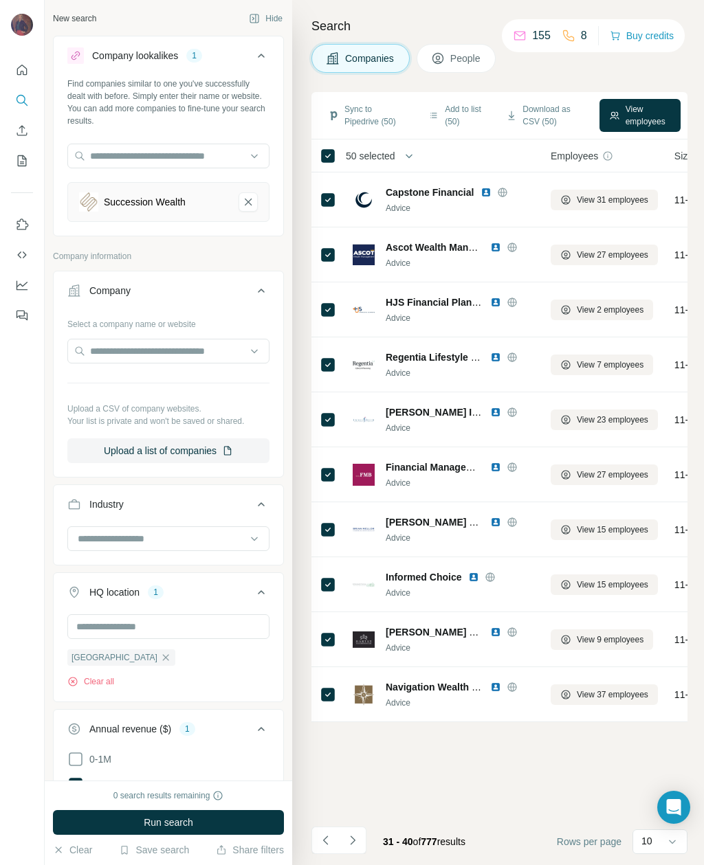
click at [324, 629] on icon "Navigate to previous page" at bounding box center [326, 841] width 14 height 14
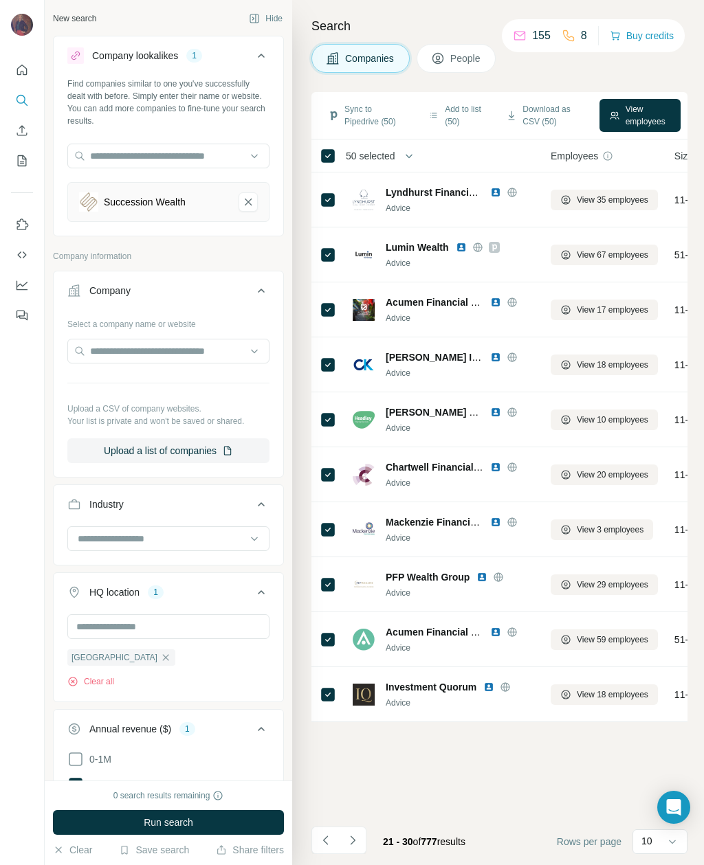
click at [327, 629] on icon "Navigate to previous page" at bounding box center [324, 840] width 5 height 9
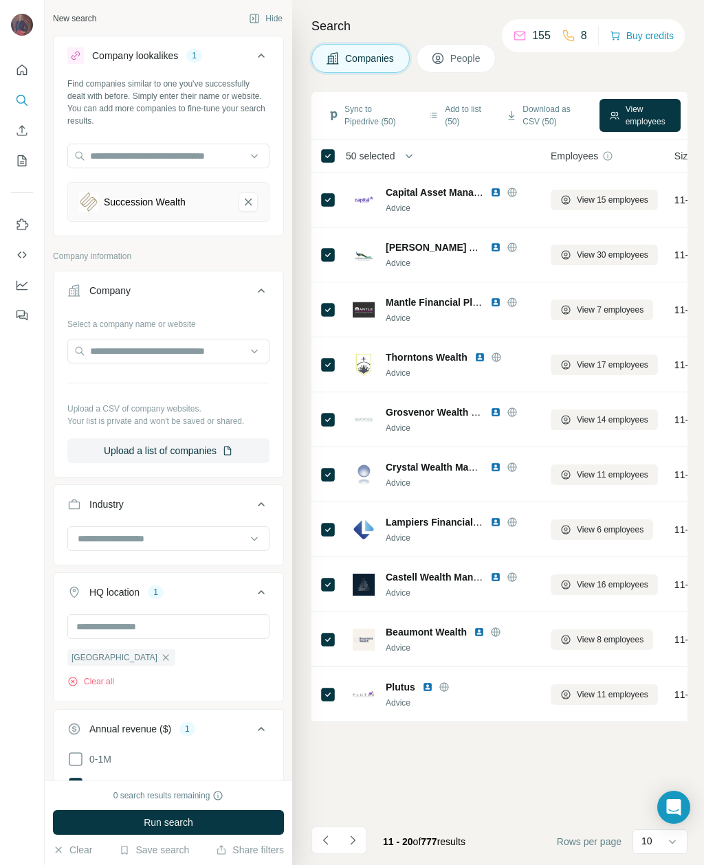
click at [324, 629] on icon "Navigate to previous page" at bounding box center [324, 840] width 5 height 9
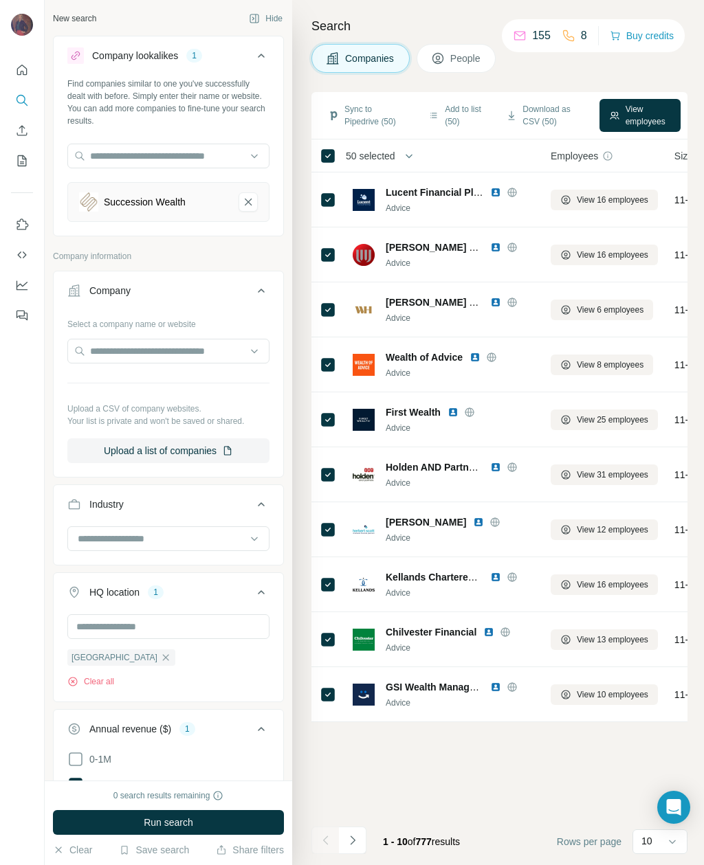
click at [352, 629] on icon "Navigate to next page" at bounding box center [353, 841] width 14 height 14
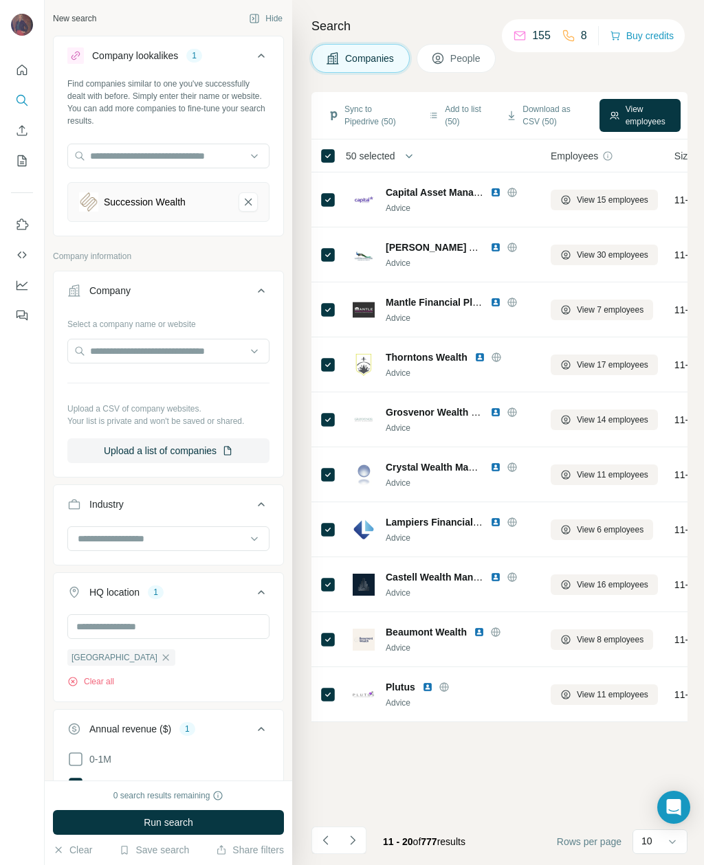
click at [356, 629] on icon "Navigate to next page" at bounding box center [353, 841] width 14 height 14
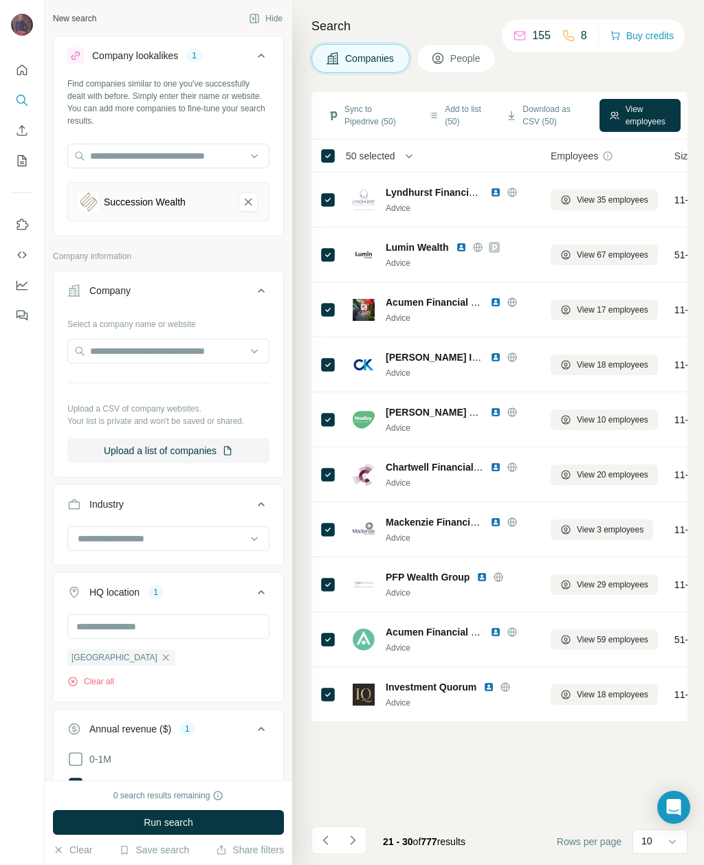
click at [354, 629] on icon "Navigate to next page" at bounding box center [353, 841] width 14 height 14
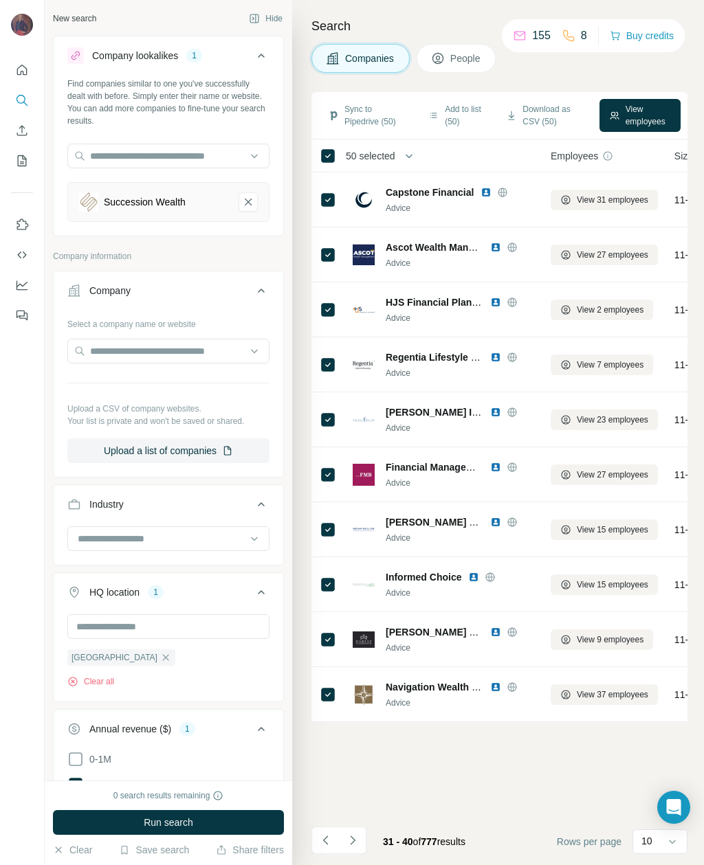
click at [354, 629] on icon "Navigate to next page" at bounding box center [352, 840] width 5 height 9
